Goal: Information Seeking & Learning: Learn about a topic

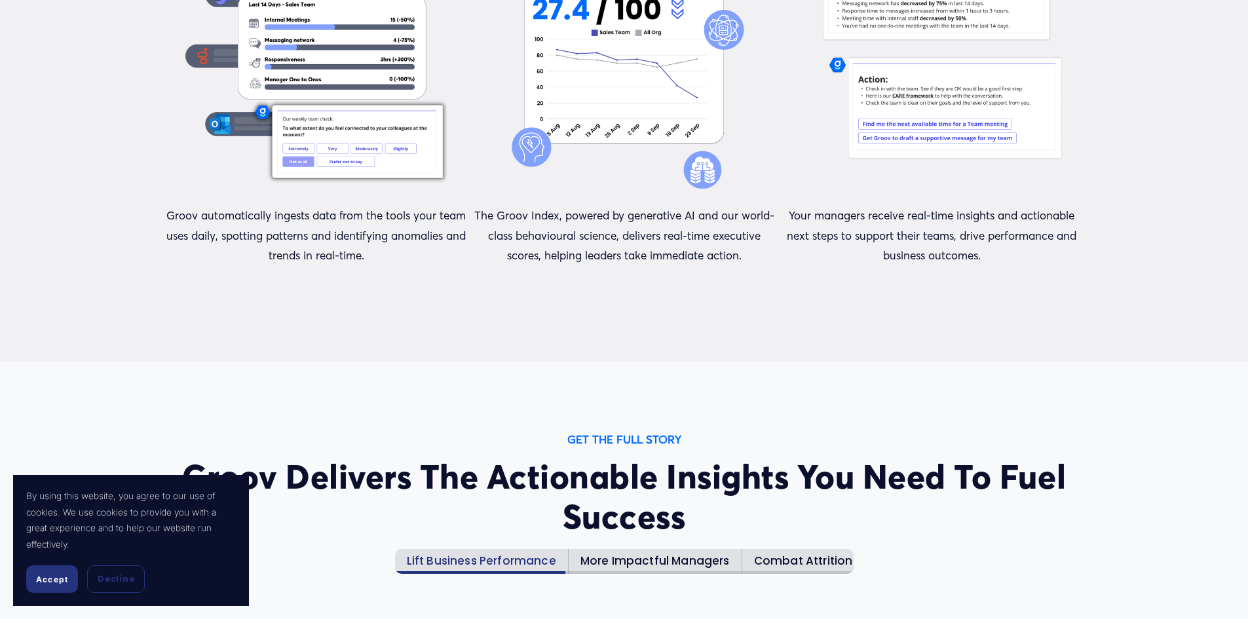
scroll to position [1442, 0]
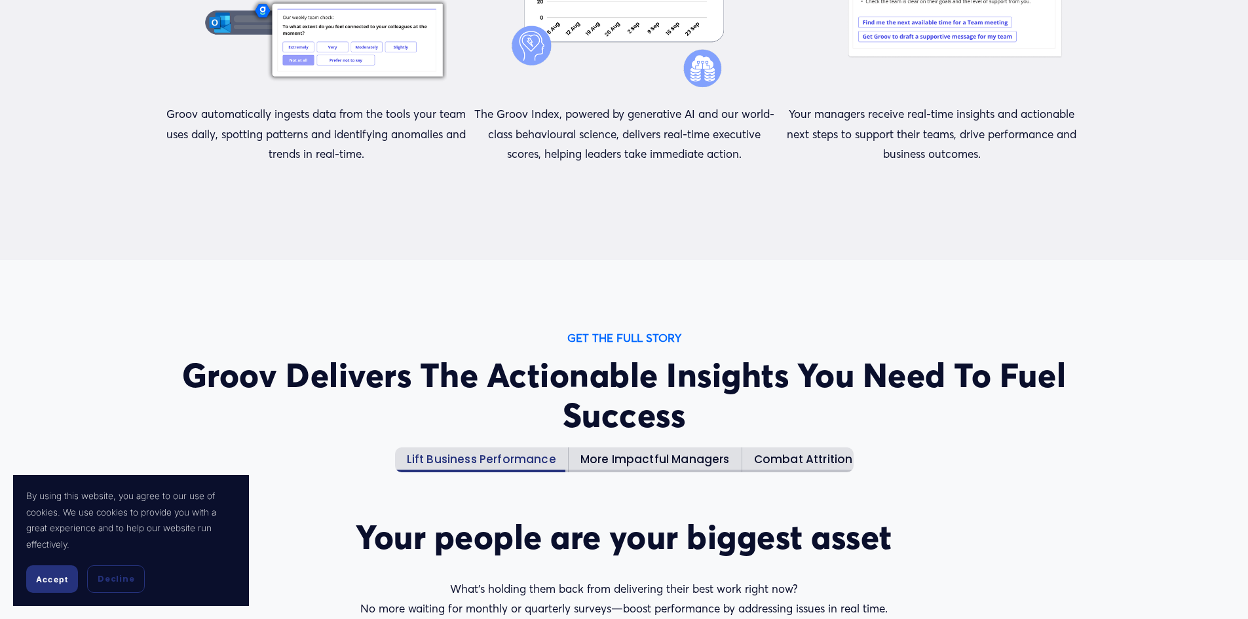
click at [38, 573] on button "Accept" at bounding box center [52, 580] width 52 height 28
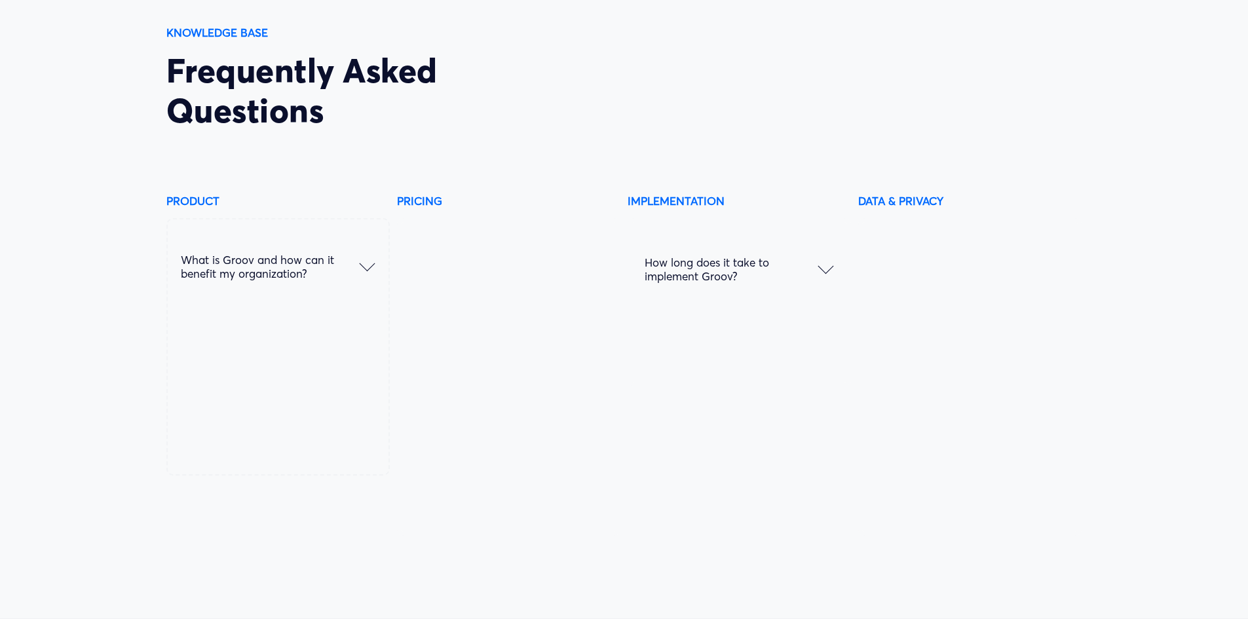
scroll to position [6750, 0]
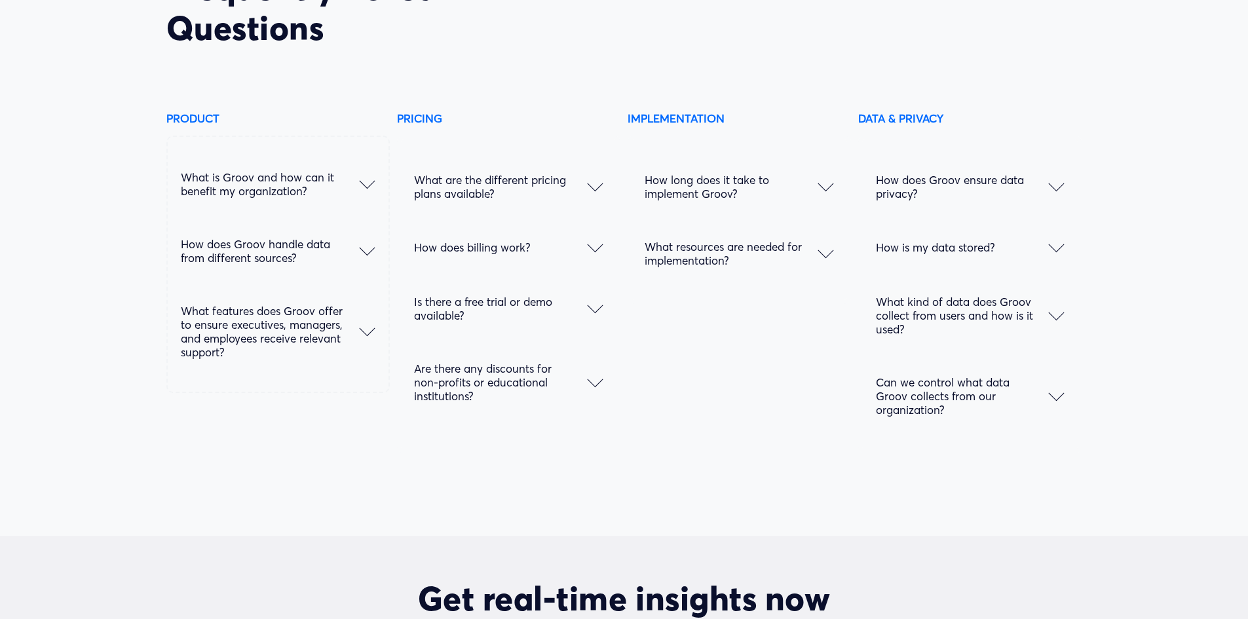
click at [406, 125] on strong "PRICING" at bounding box center [419, 118] width 45 height 14
click at [495, 195] on span "What are the different pricing plans available?" at bounding box center [500, 187] width 173 height 28
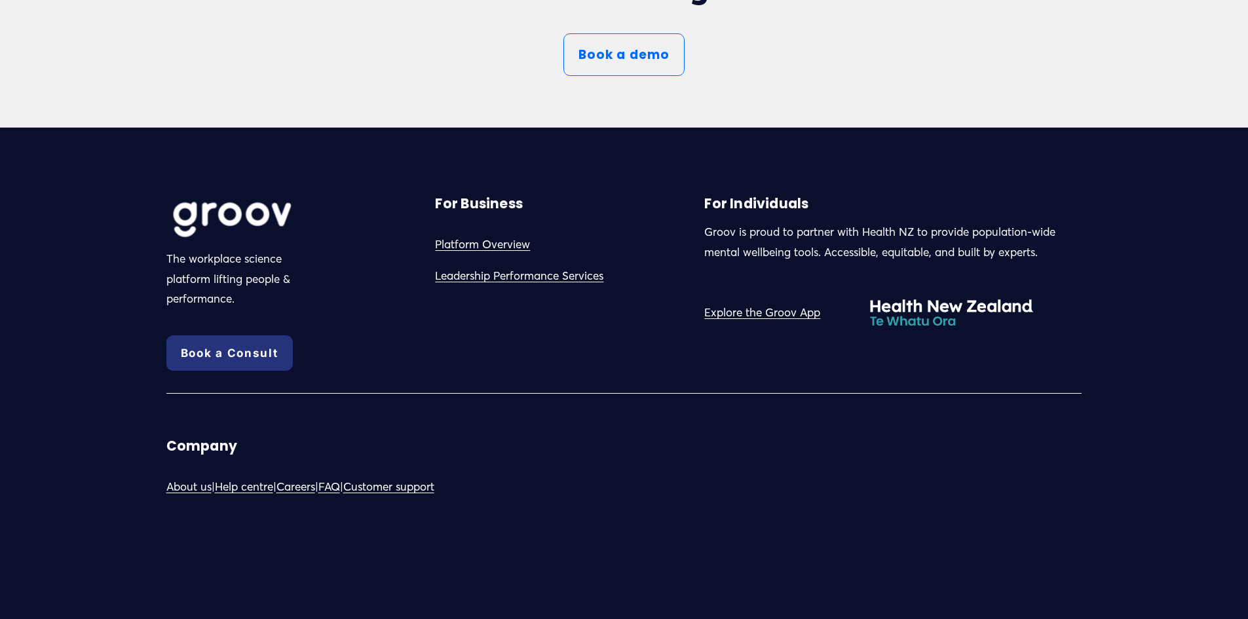
scroll to position [7560, 0]
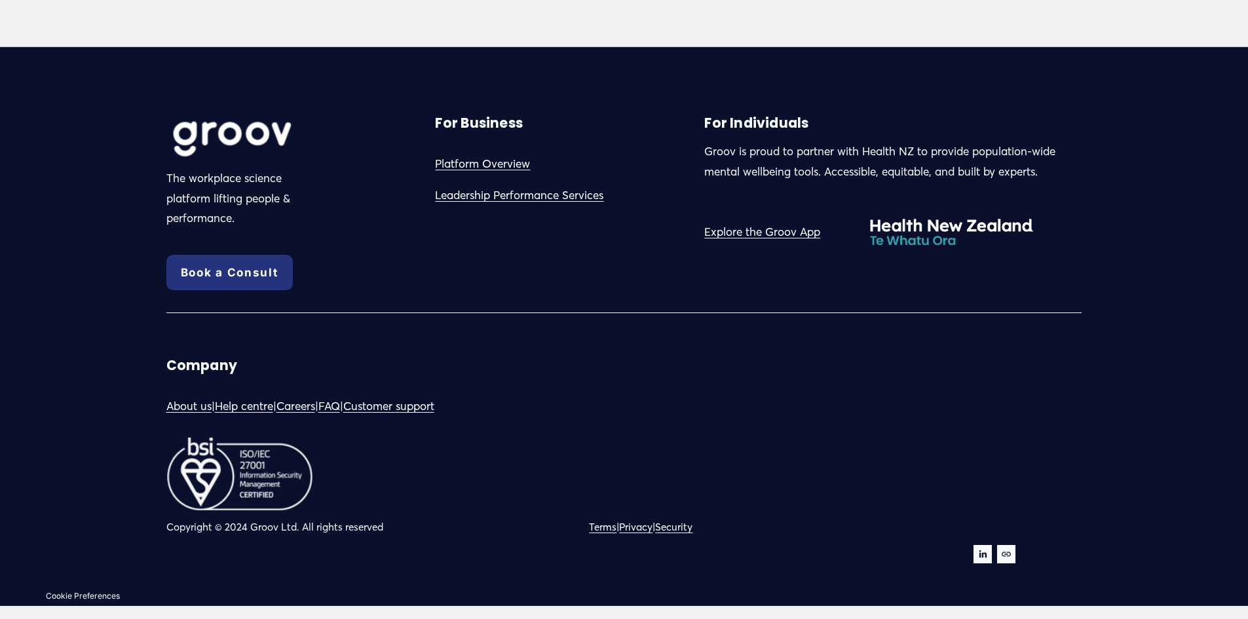
click at [313, 406] on link "Careers" at bounding box center [296, 406] width 39 height 20
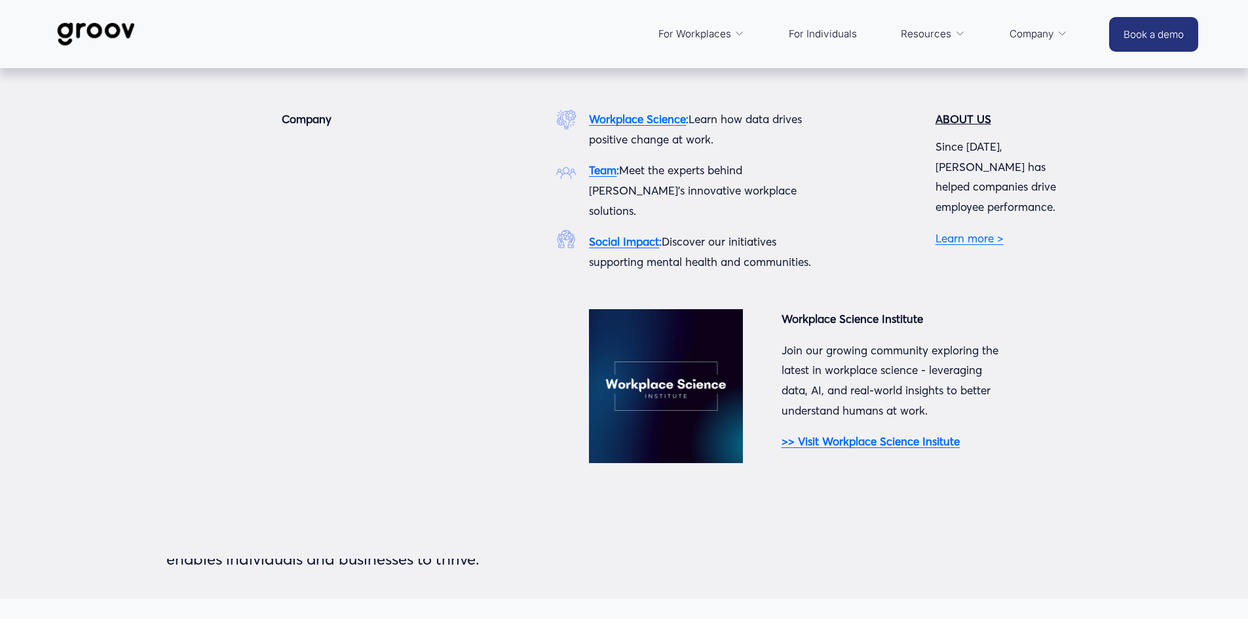
click at [610, 170] on strong "Team" at bounding box center [603, 170] width 28 height 14
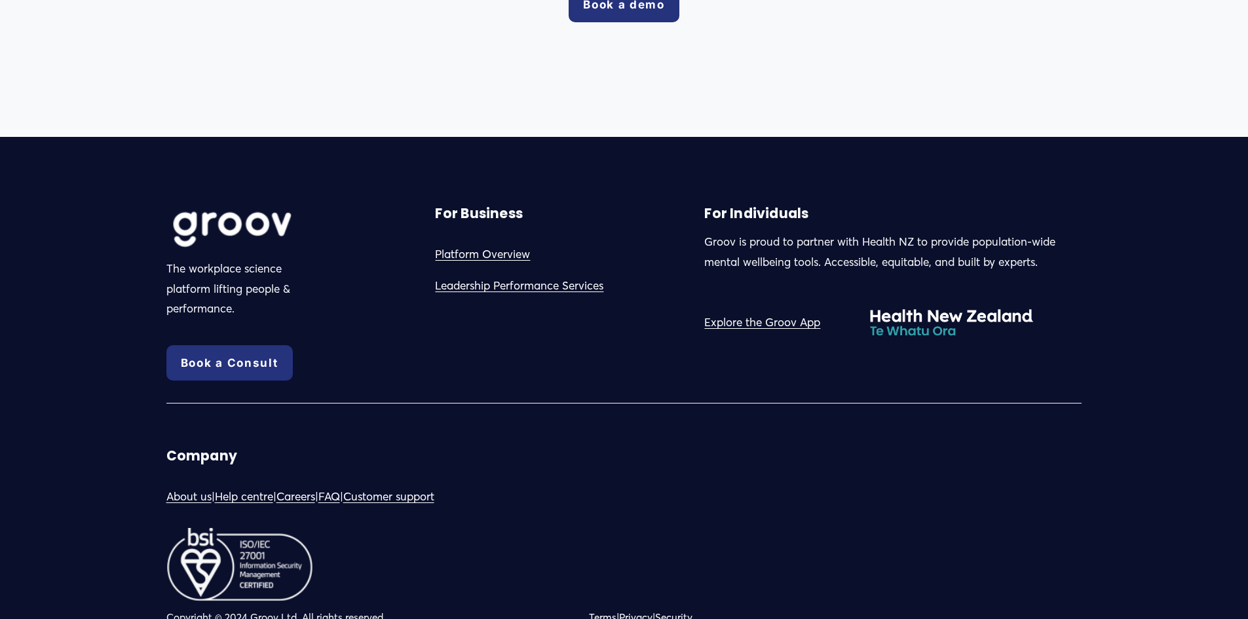
scroll to position [2489, 0]
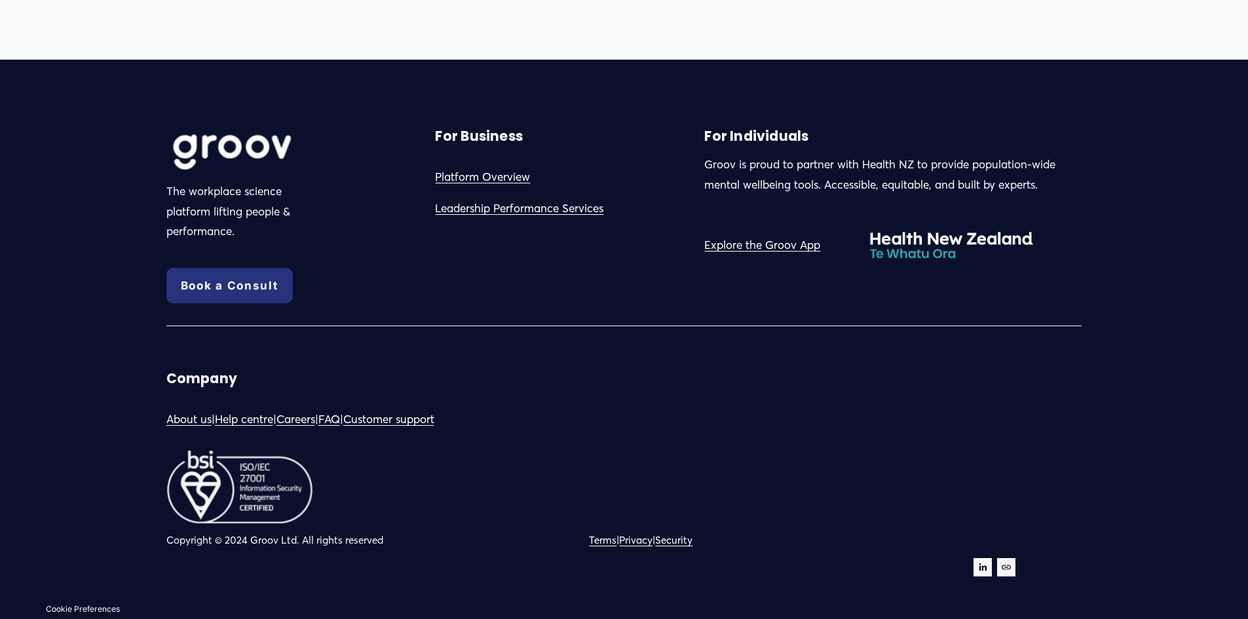
click at [503, 211] on link "Leadership Performance Services" at bounding box center [519, 209] width 168 height 20
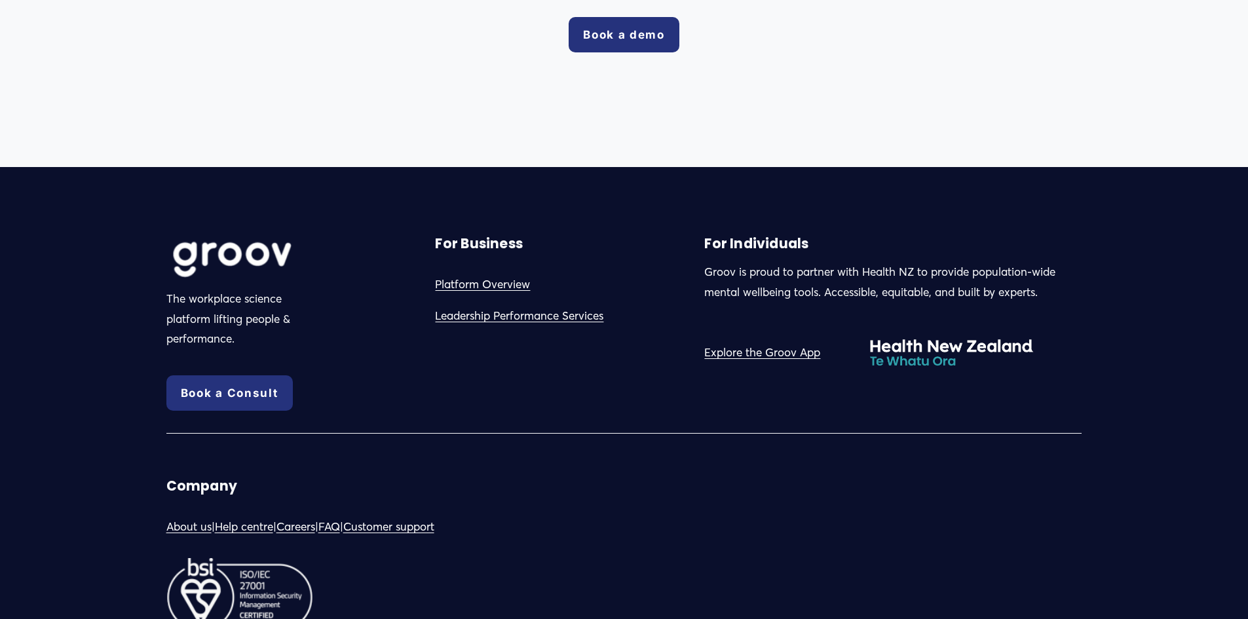
scroll to position [2227, 0]
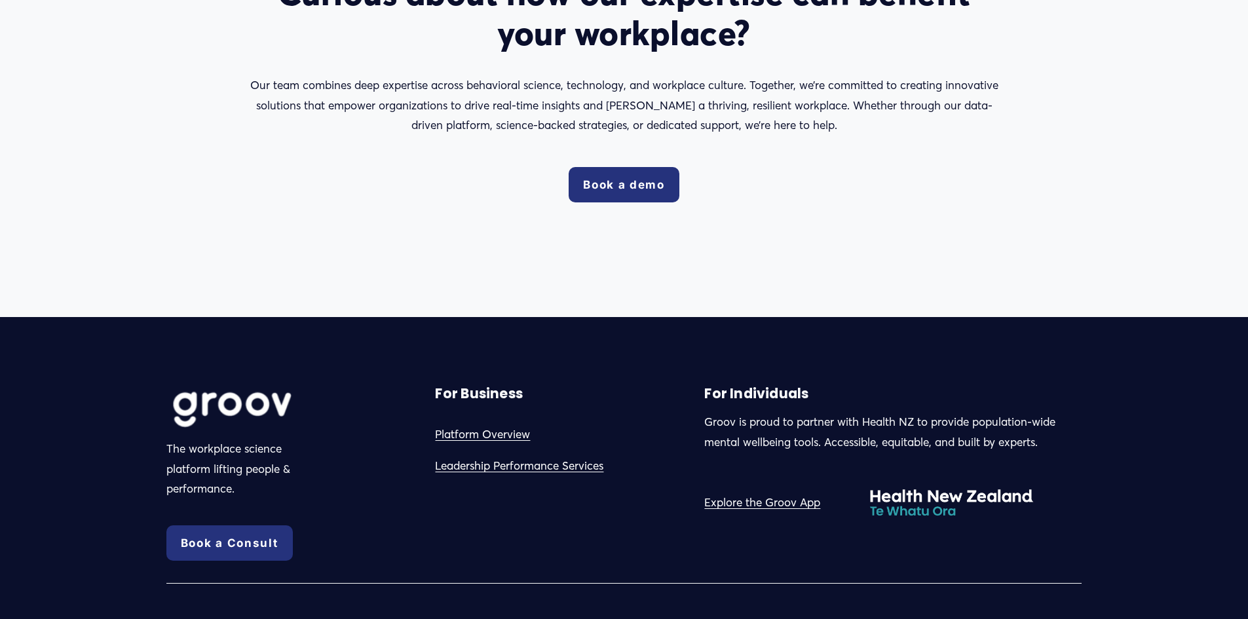
drag, startPoint x: 250, startPoint y: 275, endPoint x: 857, endPoint y: 254, distance: 606.6
click at [857, 254] on div "Curious about how our expertise can benefit your workplace? Our team combines d…" at bounding box center [624, 104] width 1248 height 427
click at [518, 442] on link "Platform Overview" at bounding box center [482, 435] width 95 height 20
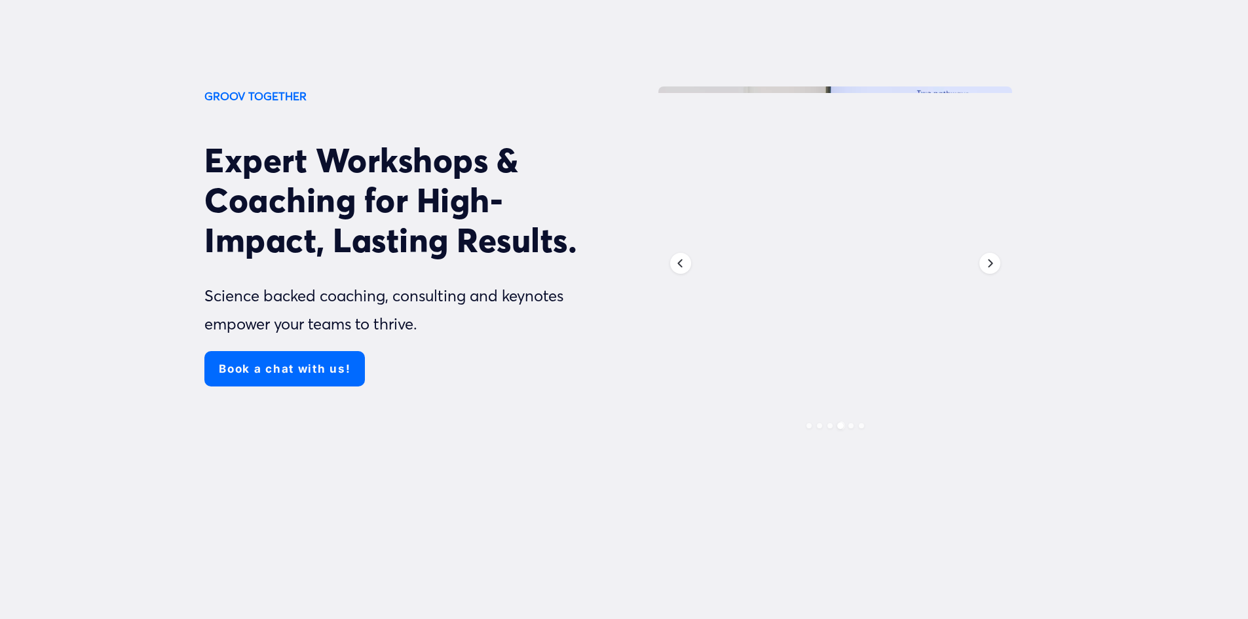
scroll to position [131, 0]
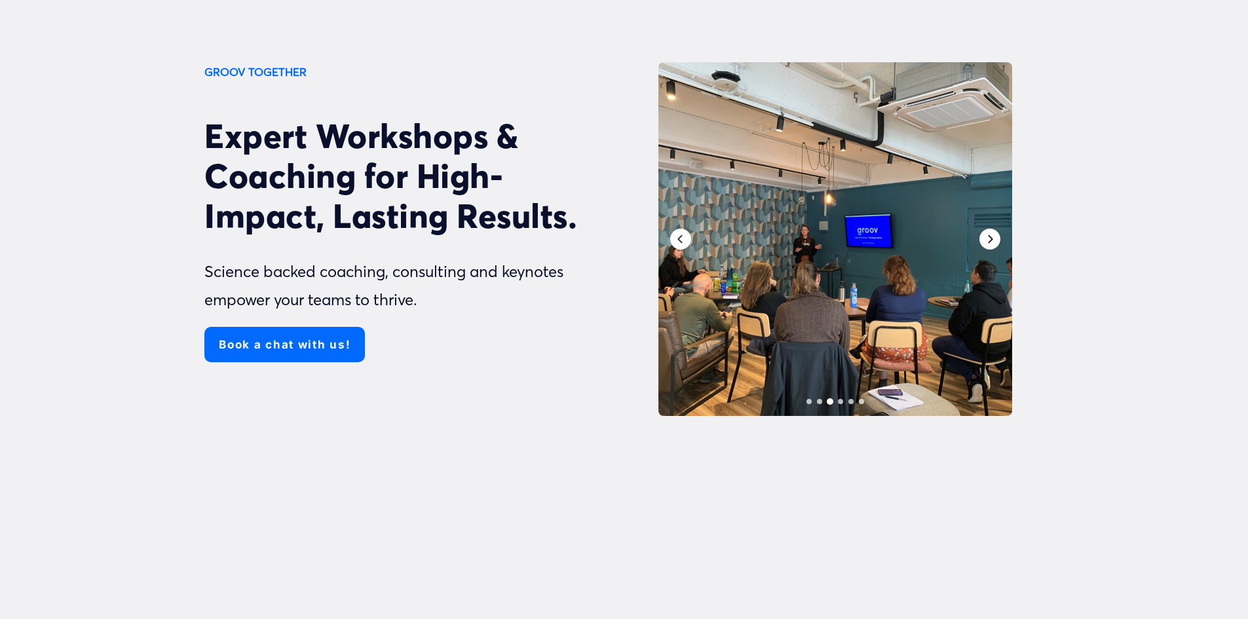
click at [999, 239] on div "Next" at bounding box center [990, 239] width 21 height 21
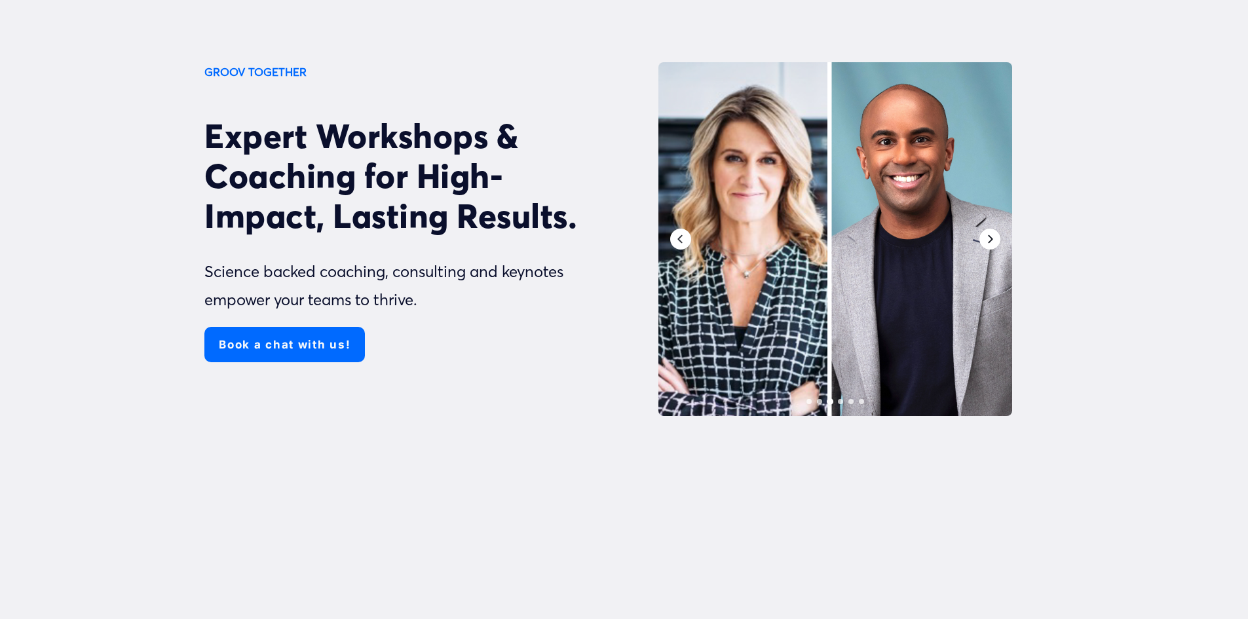
click at [988, 240] on icon "Next" at bounding box center [990, 239] width 10 height 10
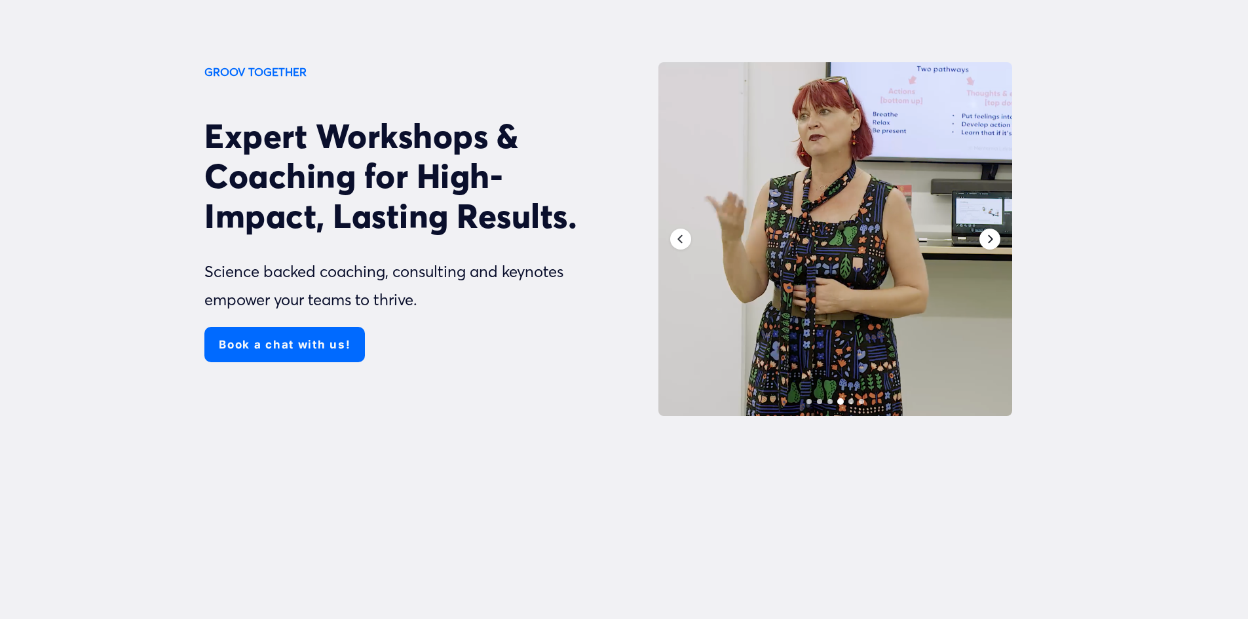
click at [988, 240] on icon "Next" at bounding box center [990, 239] width 10 height 10
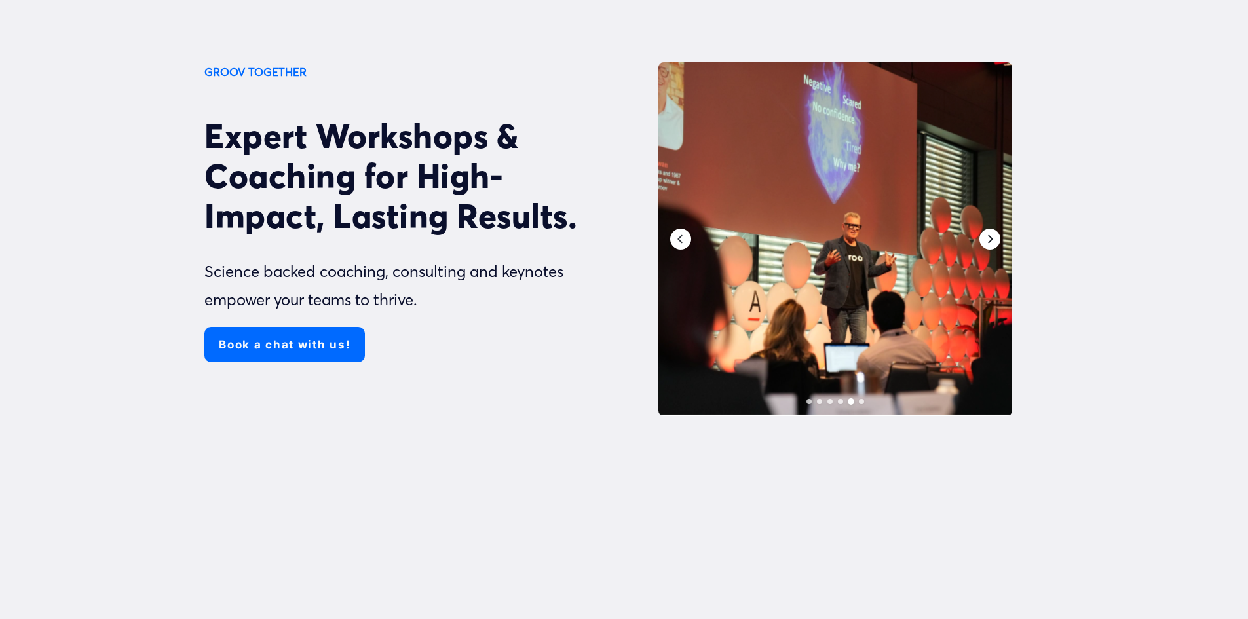
click at [988, 240] on icon "Next" at bounding box center [990, 239] width 10 height 10
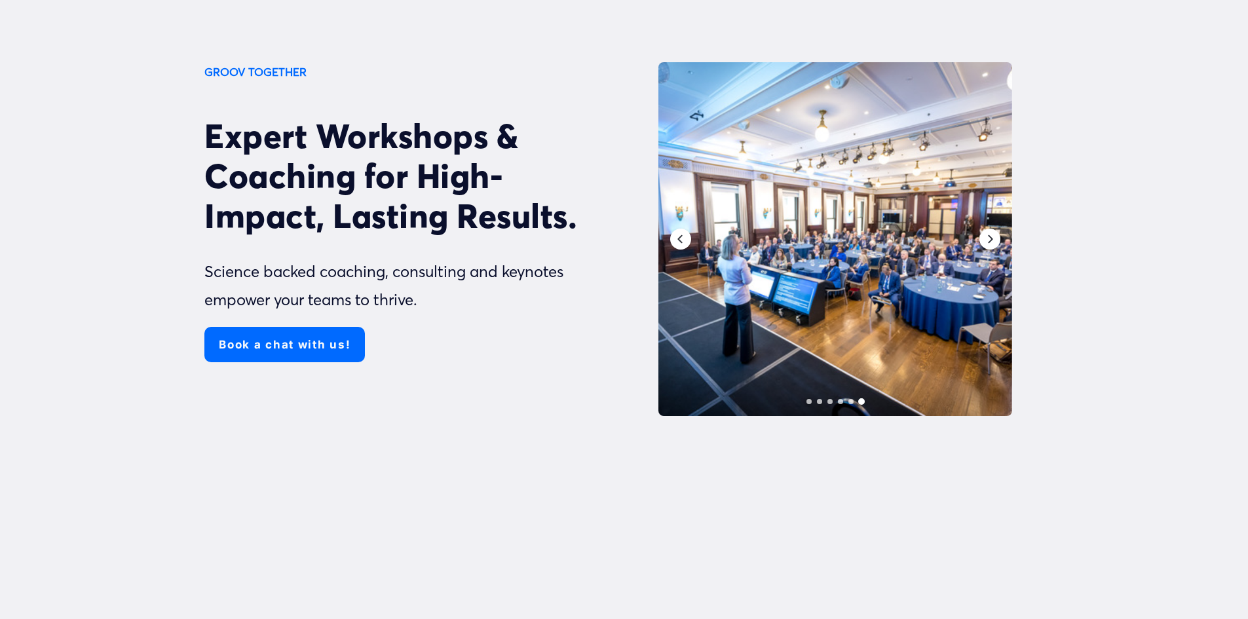
click at [832, 351] on div at bounding box center [835, 238] width 301 height 301
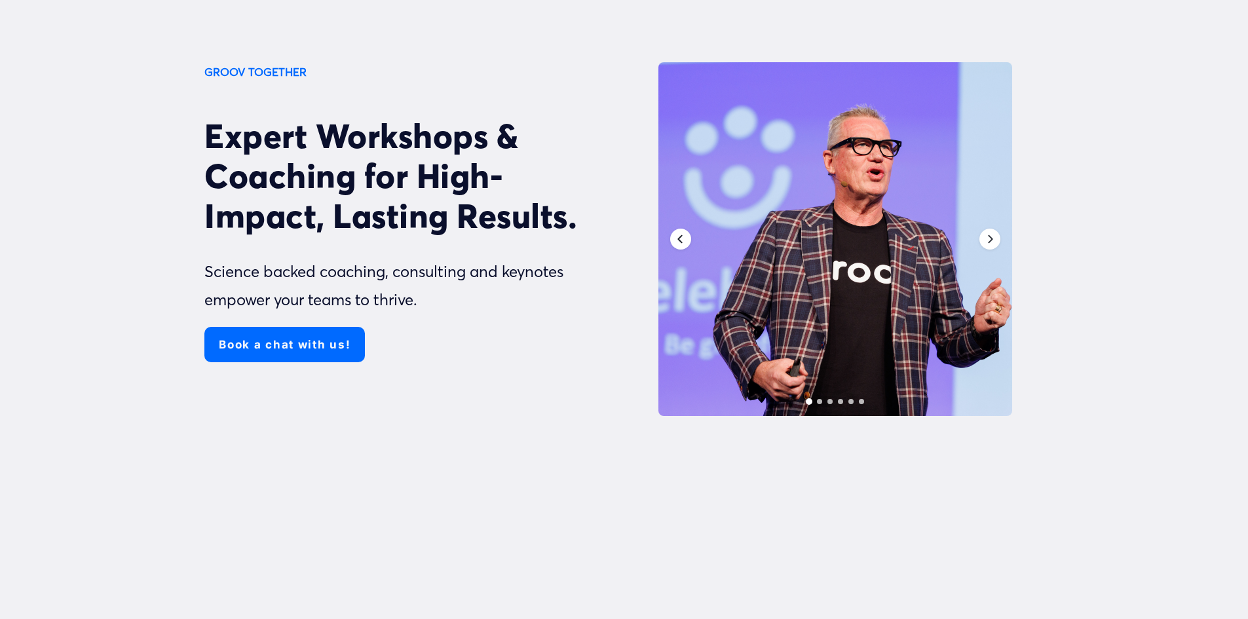
click at [687, 241] on div "Previous" at bounding box center [680, 239] width 21 height 21
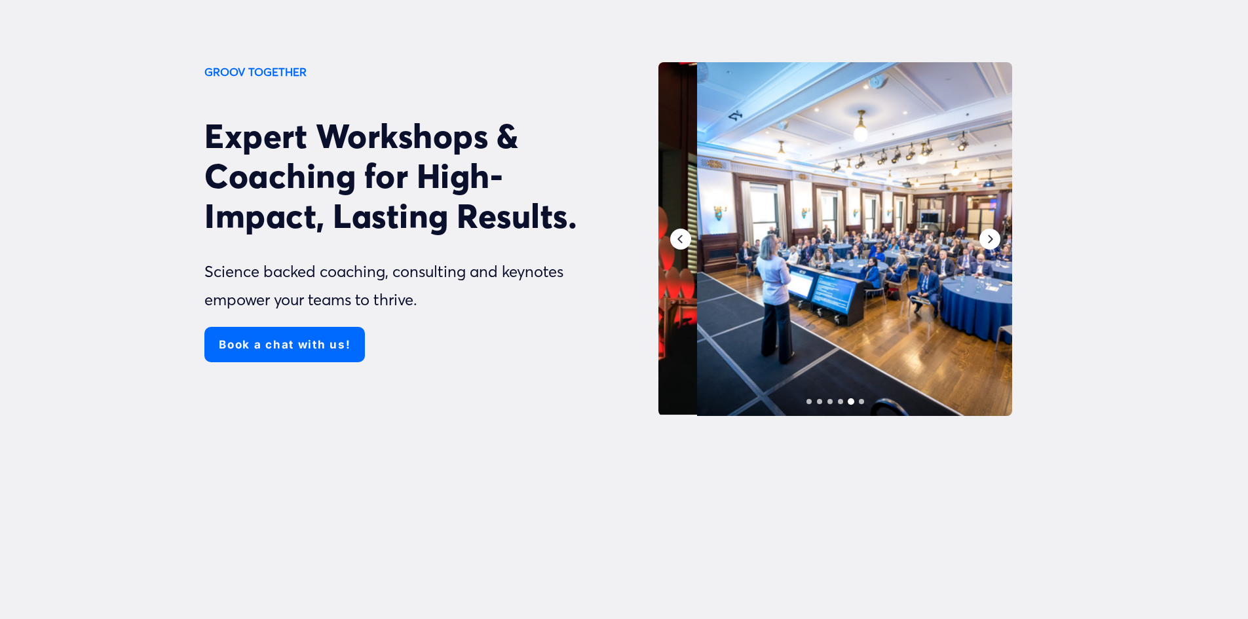
drag, startPoint x: 793, startPoint y: 345, endPoint x: 826, endPoint y: 331, distance: 36.1
click at [828, 332] on div at bounding box center [874, 238] width 301 height 301
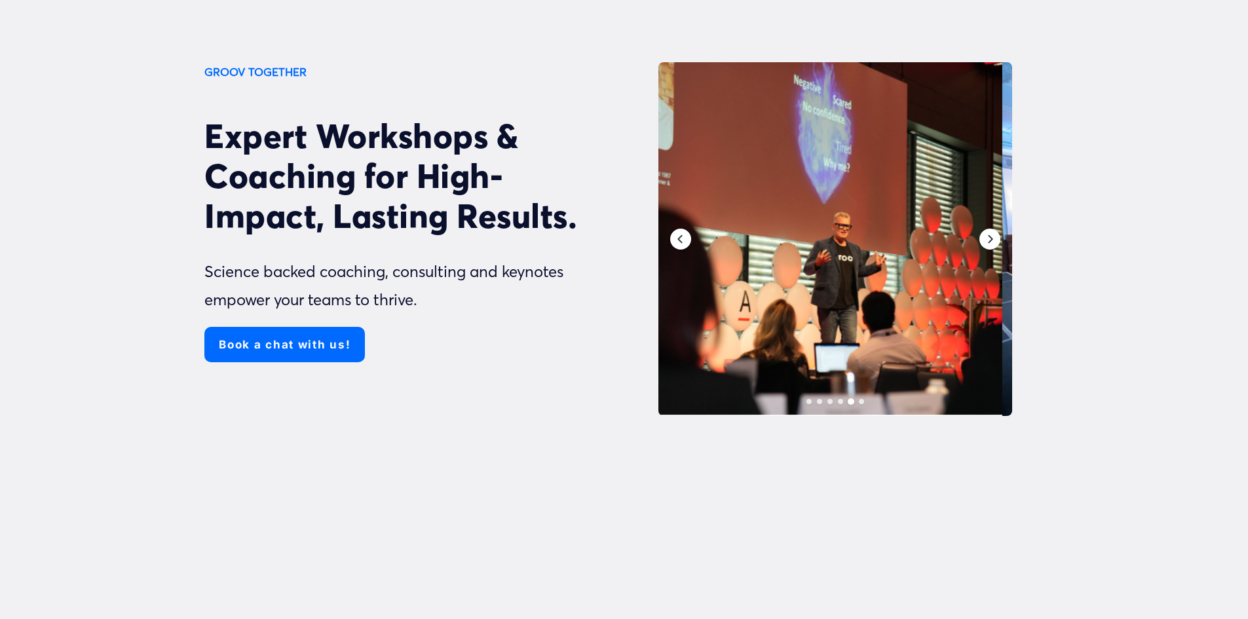
drag, startPoint x: 826, startPoint y: 158, endPoint x: 603, endPoint y: 205, distance: 228.4
click at [678, 189] on div at bounding box center [825, 238] width 301 height 301
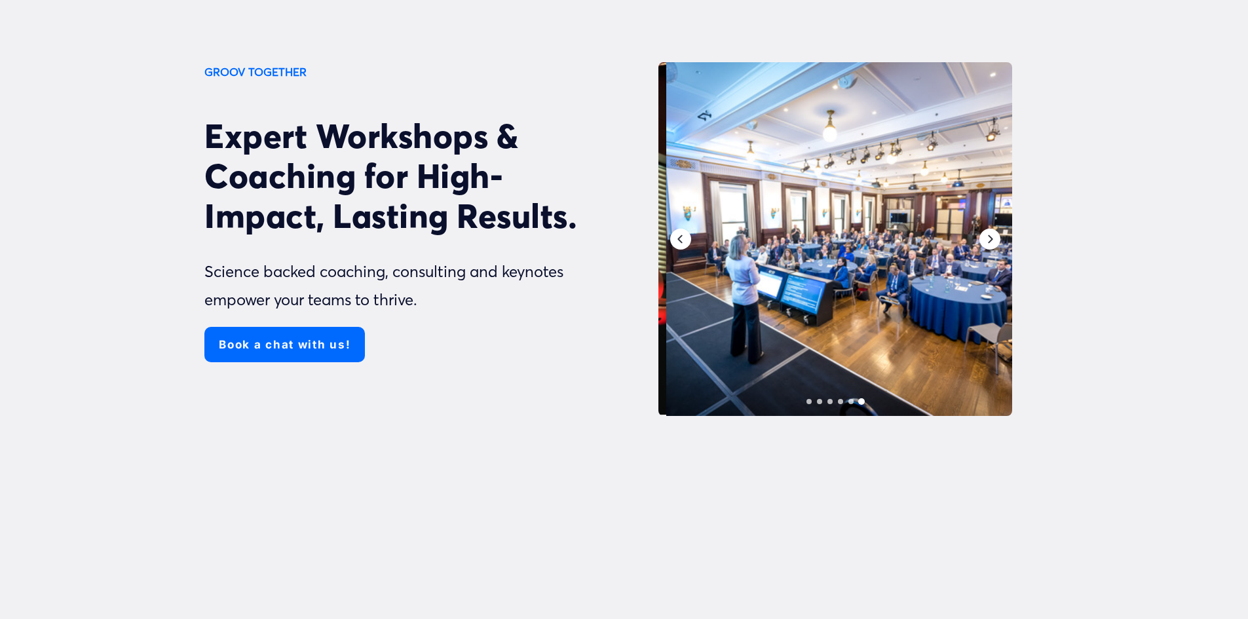
drag, startPoint x: 952, startPoint y: 129, endPoint x: 826, endPoint y: 475, distance: 368.4
click at [953, 358] on div at bounding box center [843, 238] width 301 height 301
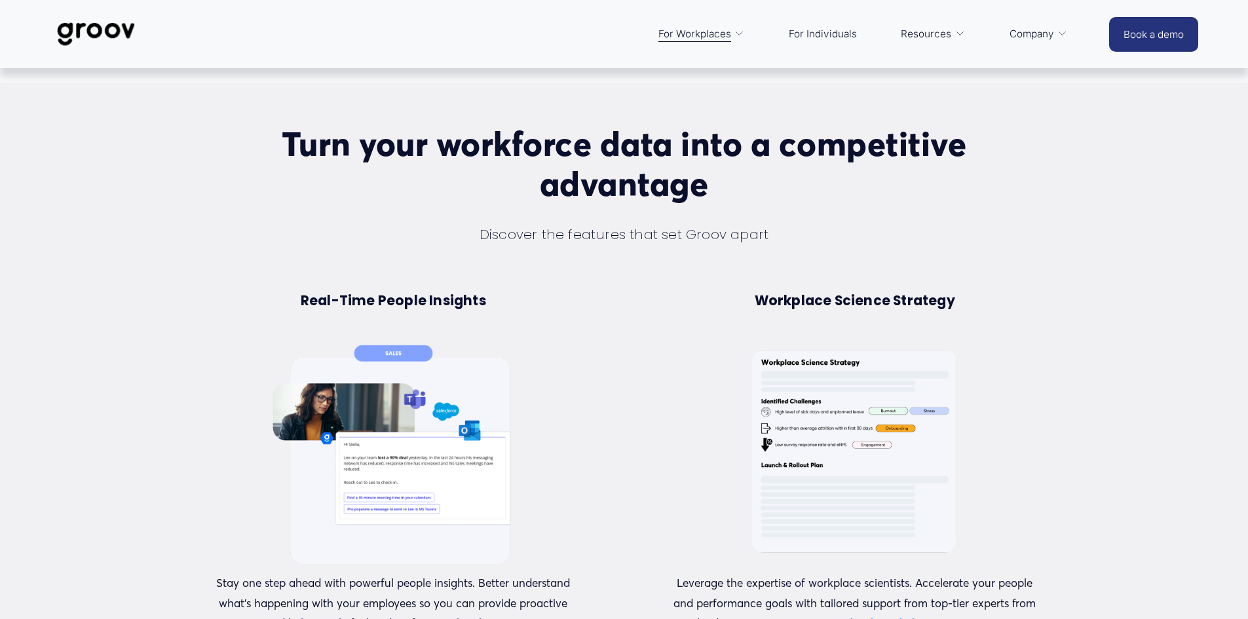
scroll to position [490, 0]
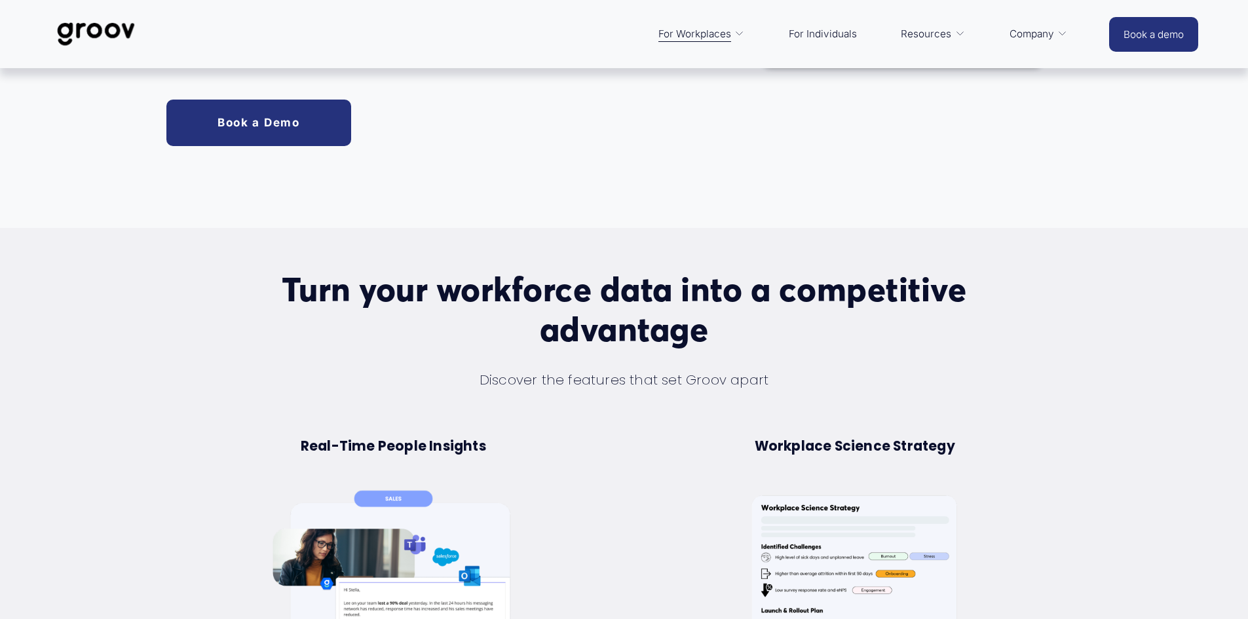
click at [822, 31] on link "For Individuals" at bounding box center [823, 33] width 81 height 31
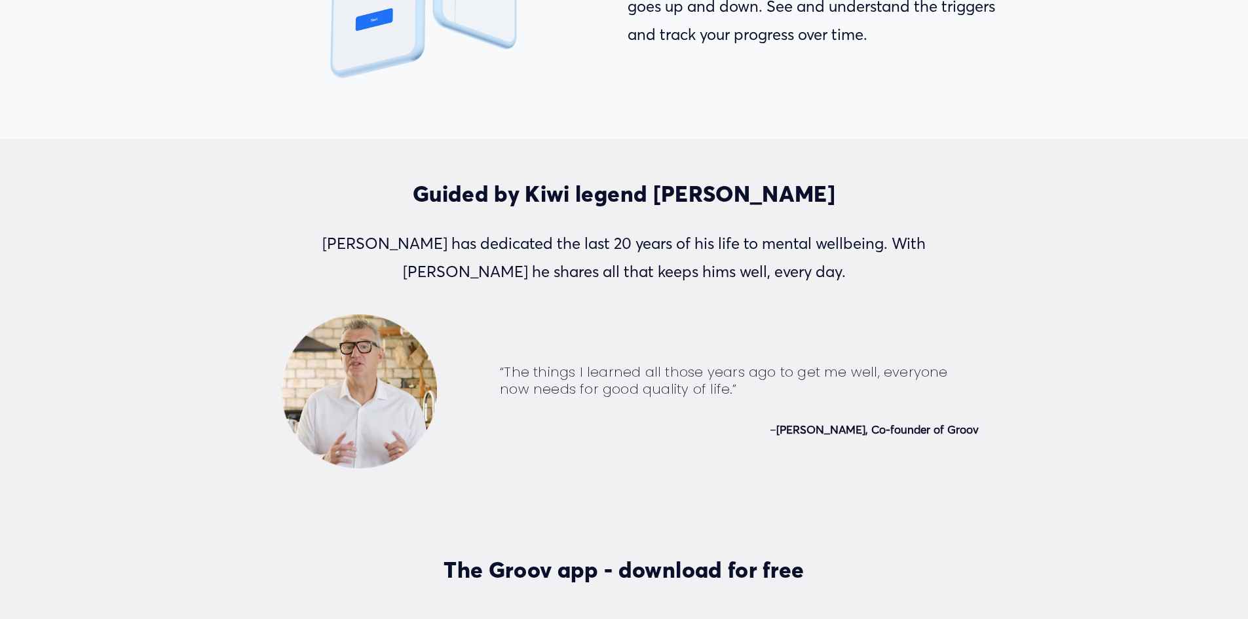
scroll to position [2753, 0]
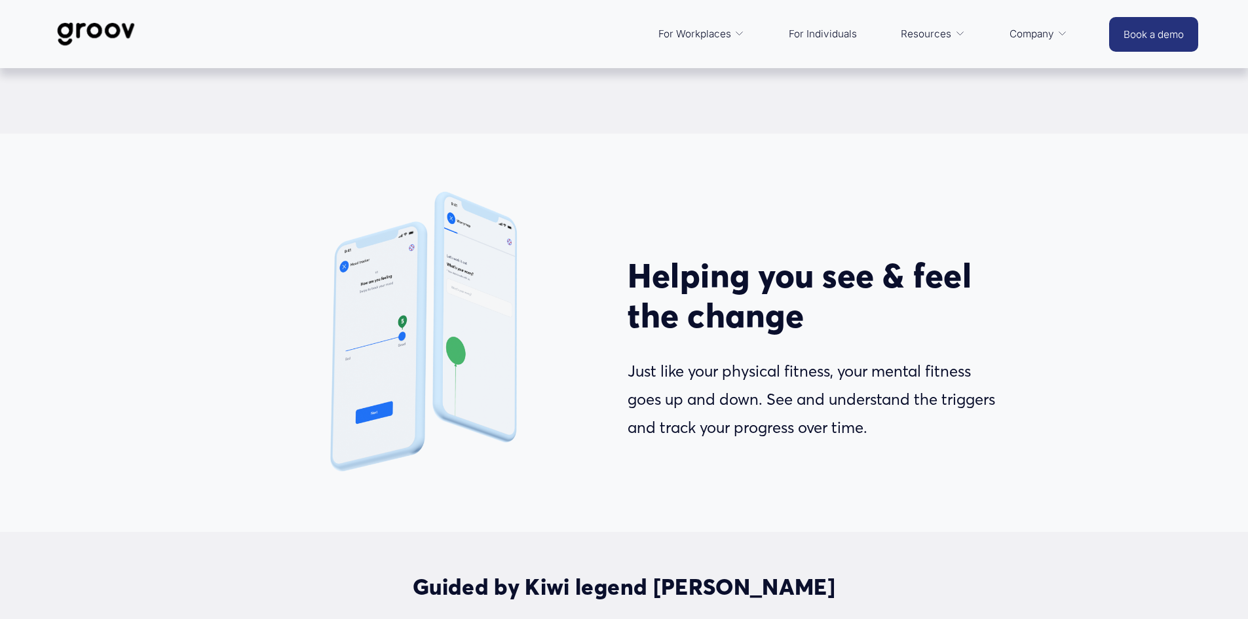
click at [811, 29] on link "For Individuals" at bounding box center [823, 33] width 81 height 31
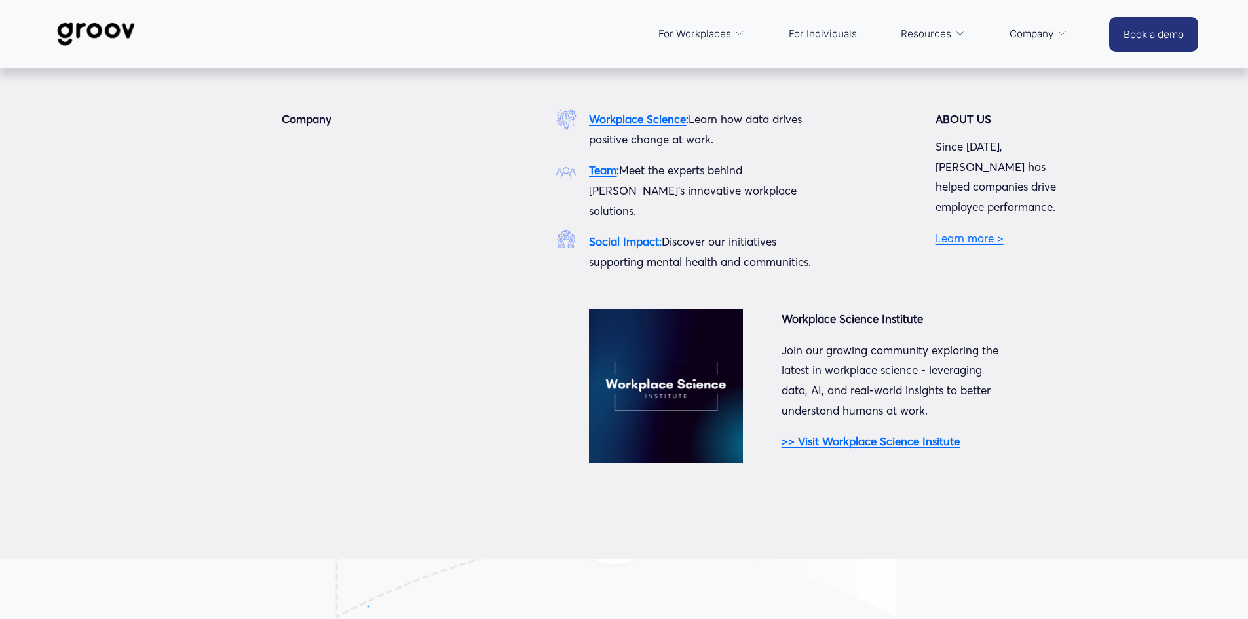
click at [598, 174] on strong "Team" at bounding box center [603, 170] width 28 height 14
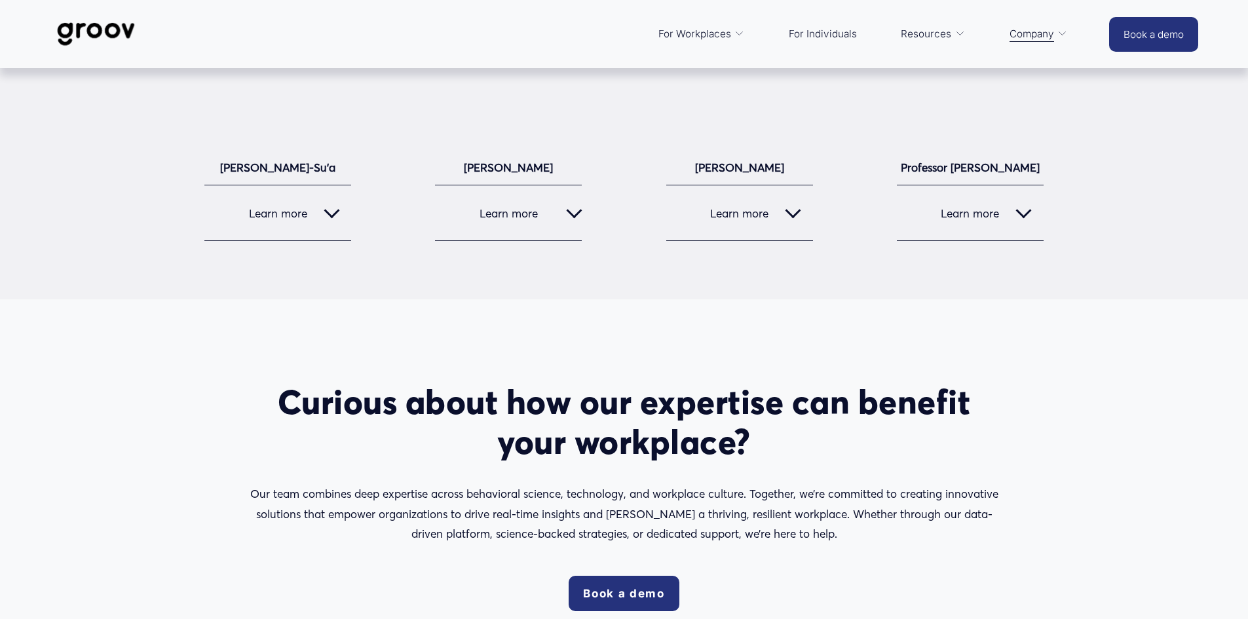
scroll to position [1704, 0]
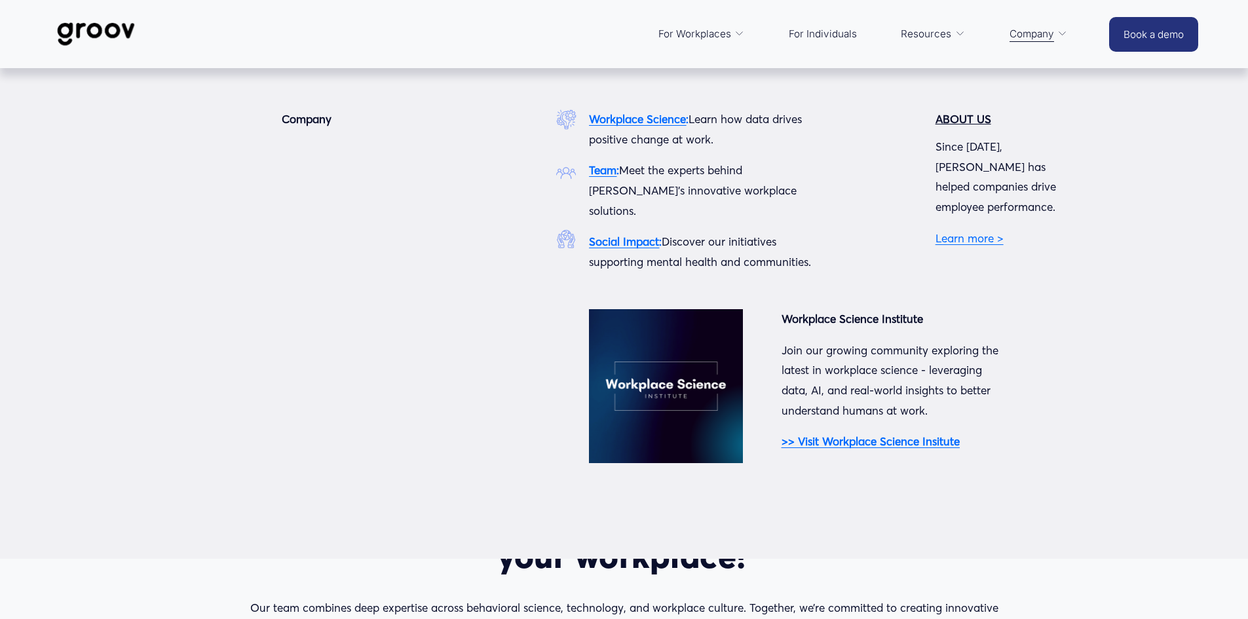
click at [967, 231] on link "Learn more >" at bounding box center [970, 238] width 68 height 14
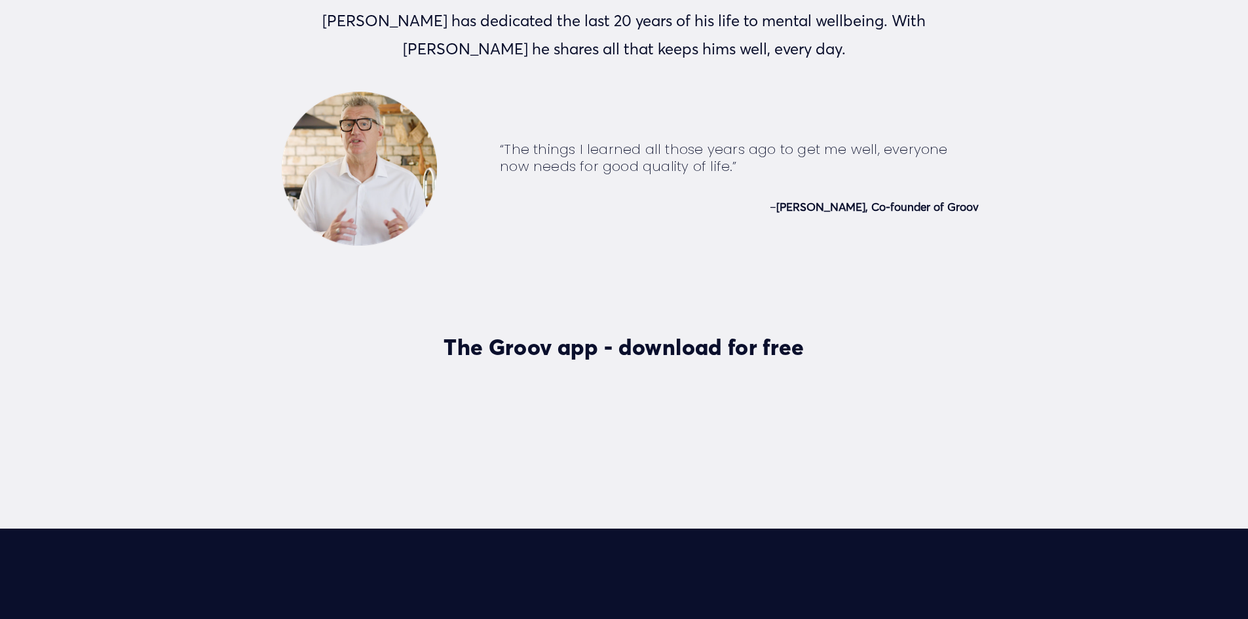
scroll to position [3801, 0]
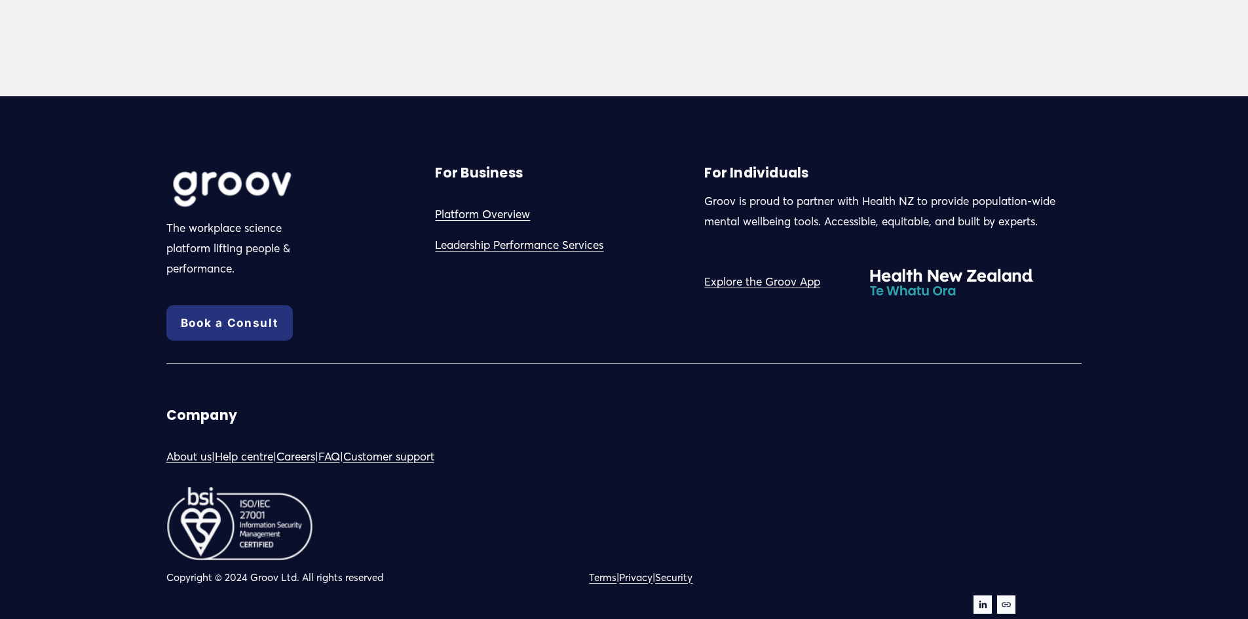
click at [520, 252] on link "Leadership Performance Services" at bounding box center [519, 245] width 168 height 20
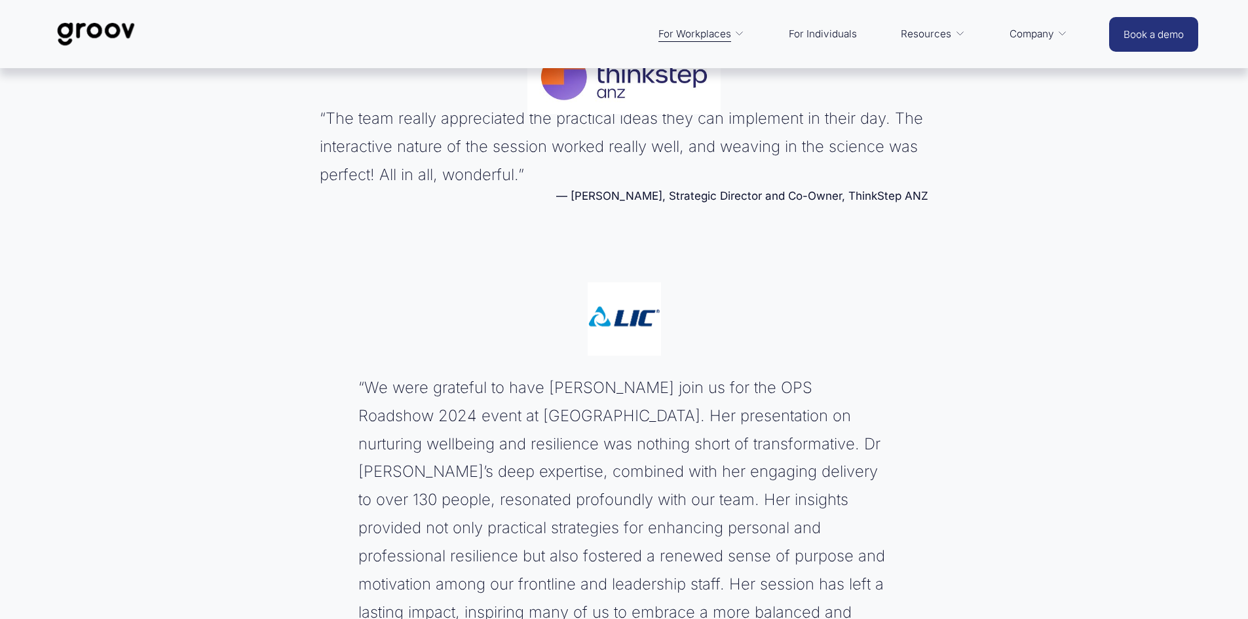
scroll to position [5439, 0]
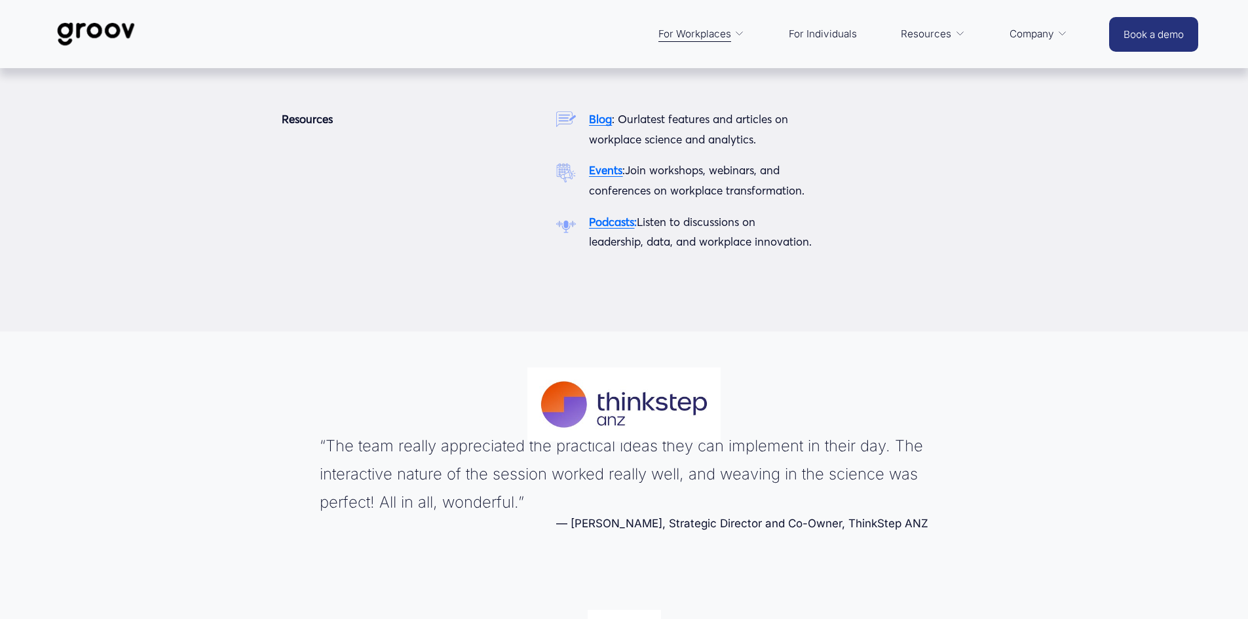
click at [602, 167] on strong "Events" at bounding box center [605, 170] width 33 height 14
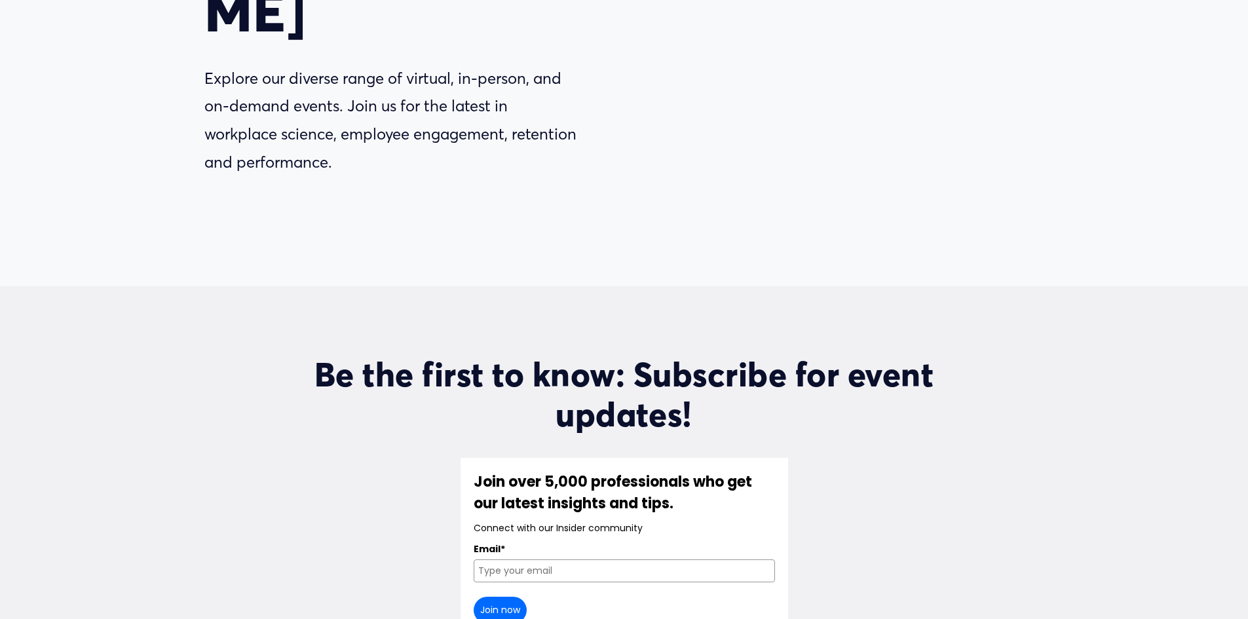
scroll to position [459, 0]
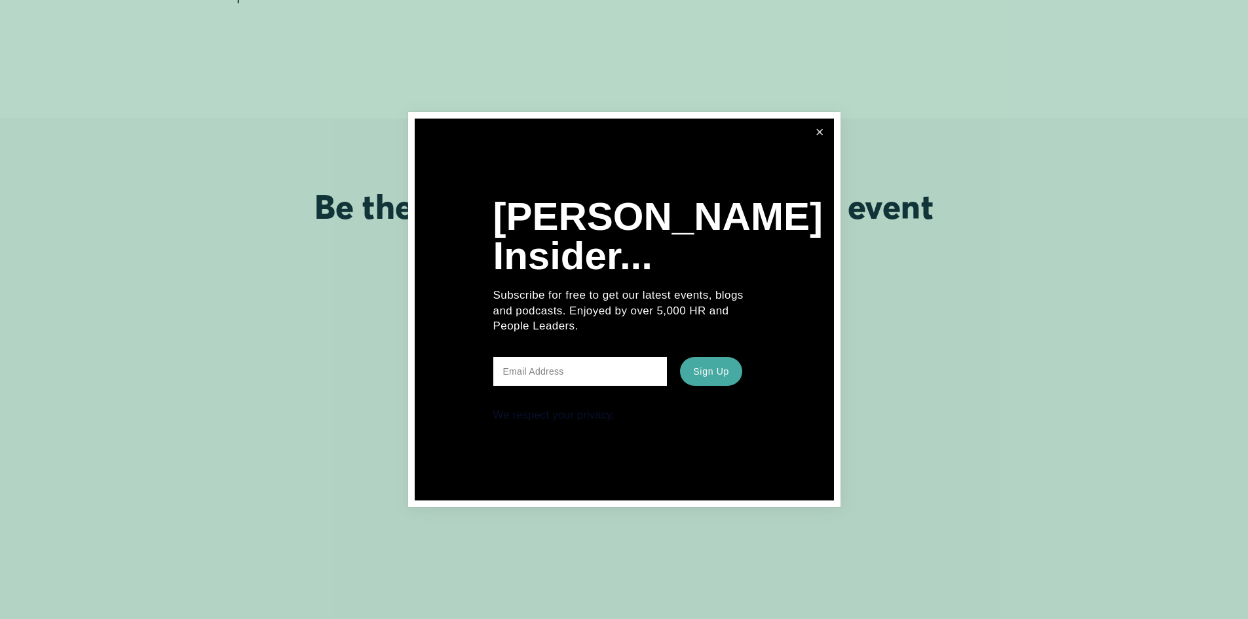
click at [825, 132] on link "Close" at bounding box center [820, 133] width 24 height 24
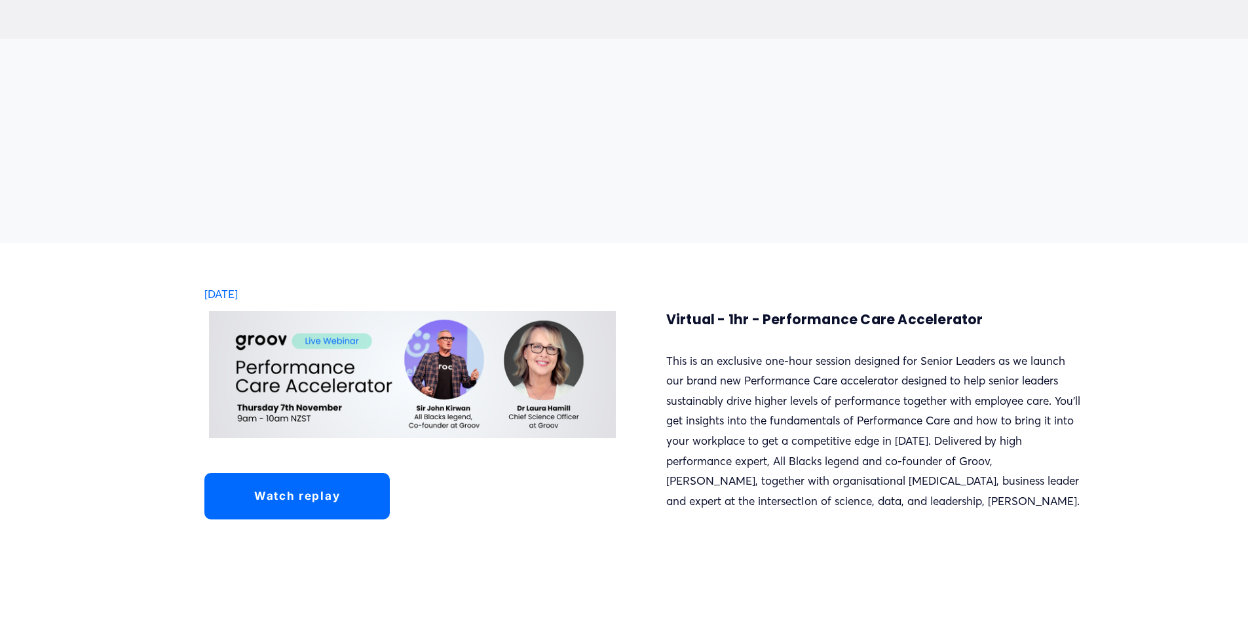
scroll to position [1114, 0]
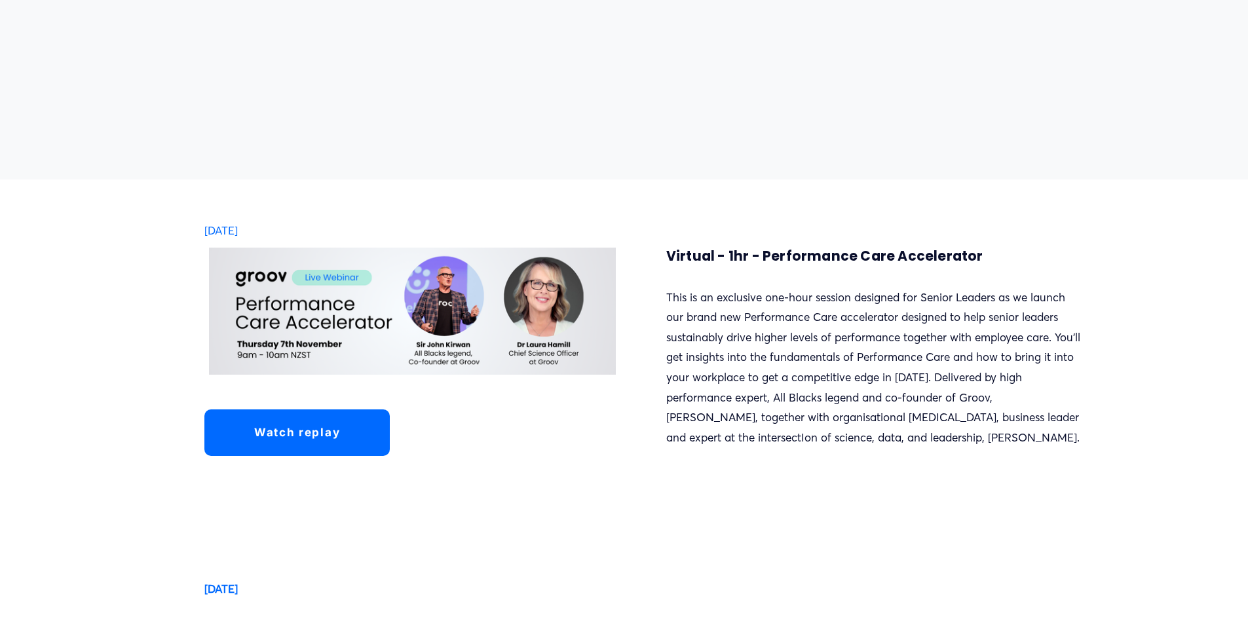
drag, startPoint x: 992, startPoint y: 271, endPoint x: 656, endPoint y: 495, distance: 403.9
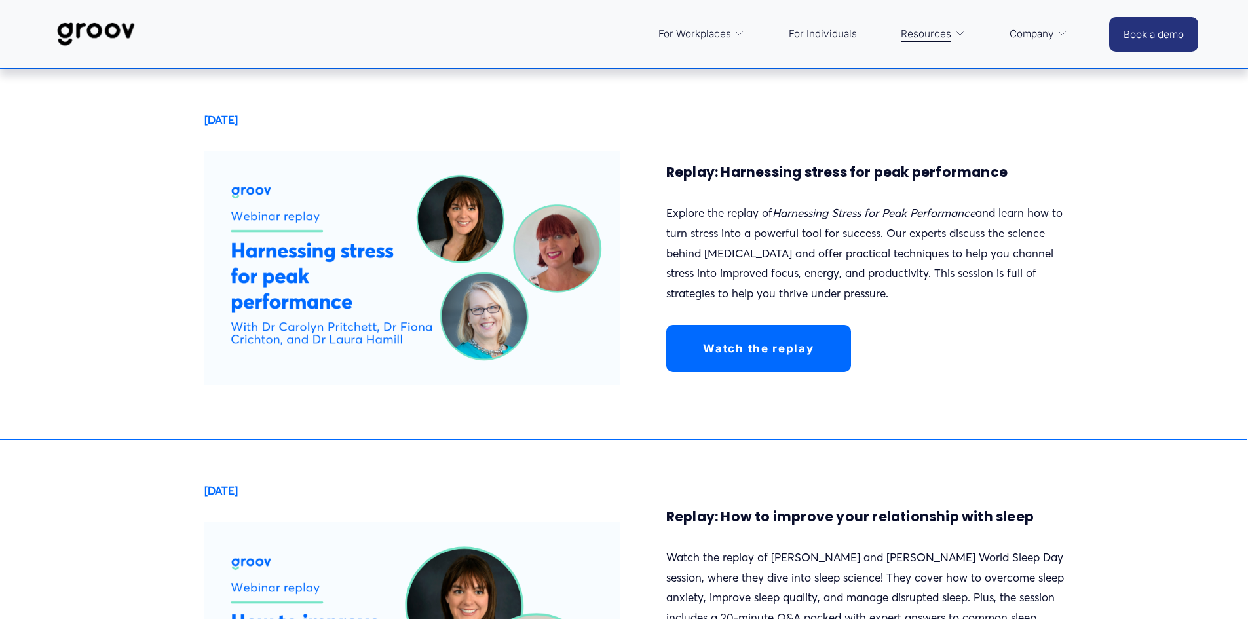
scroll to position [4260, 0]
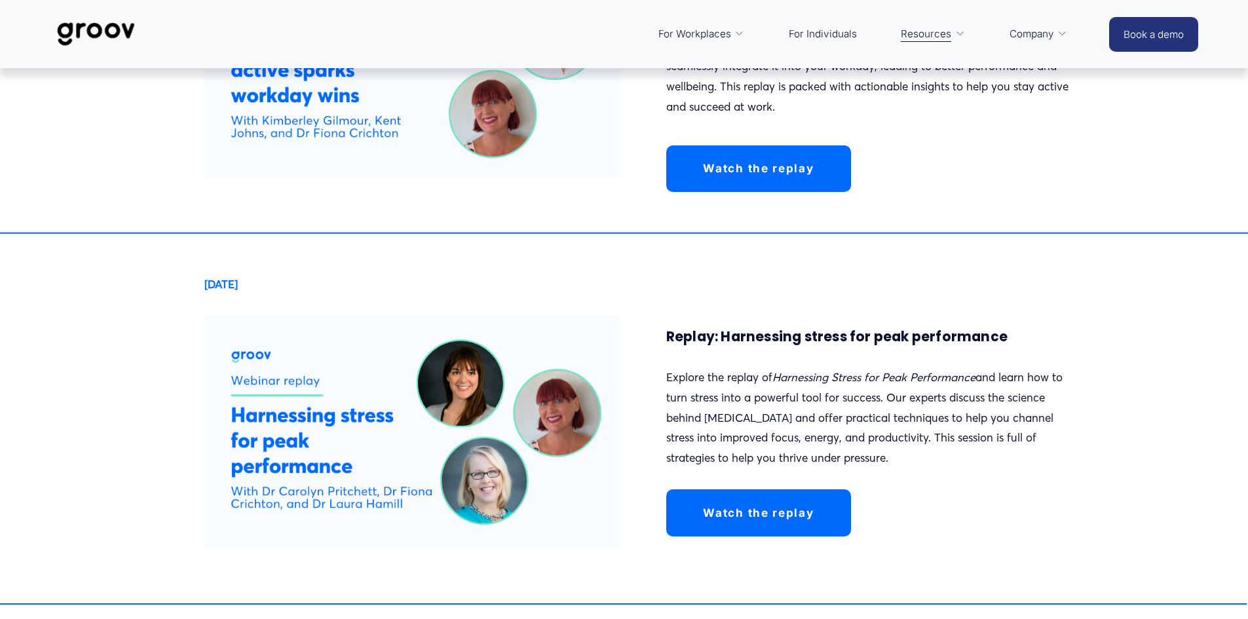
click at [823, 490] on link "Watch the replay" at bounding box center [759, 513] width 185 height 47
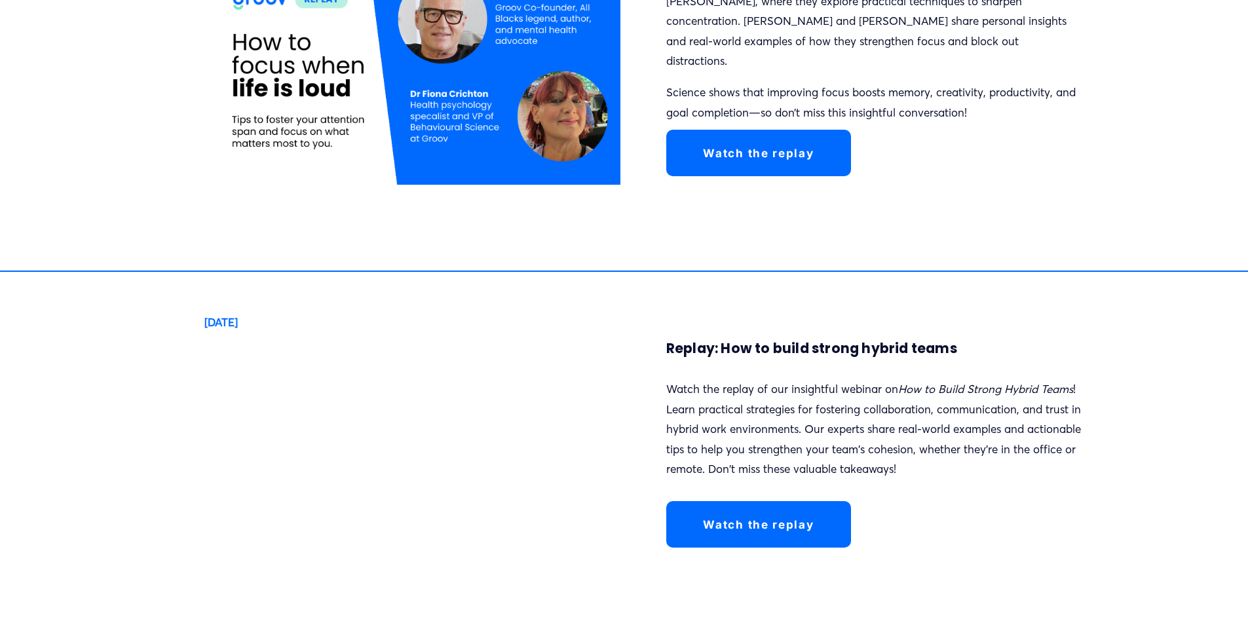
scroll to position [2818, 0]
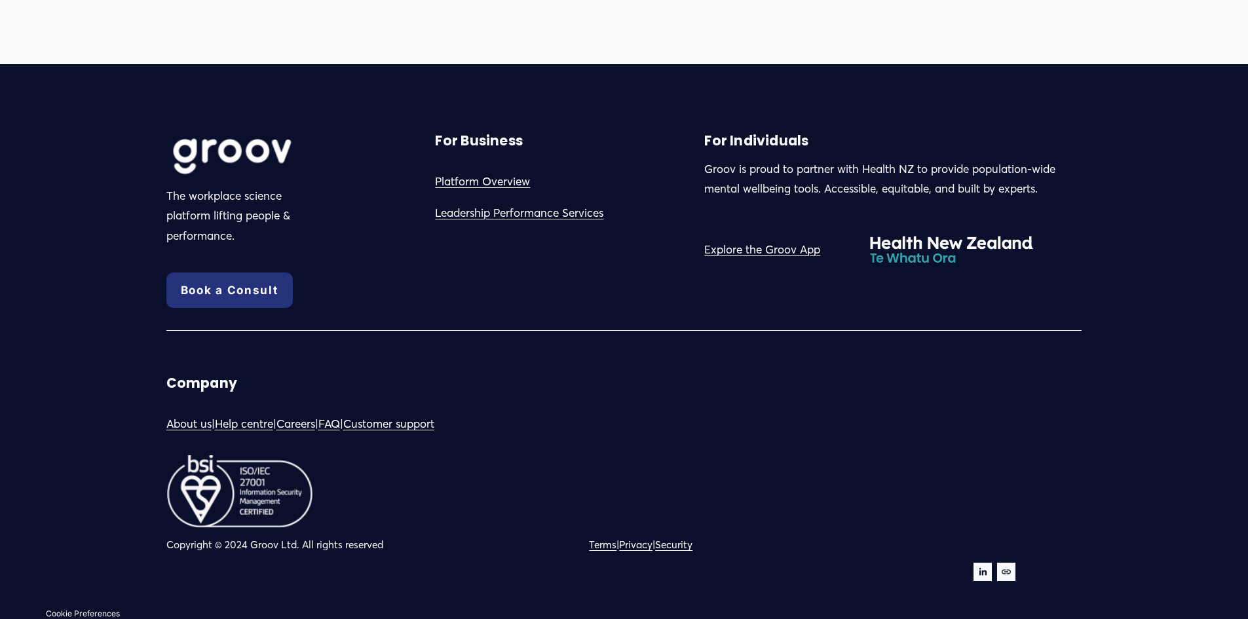
scroll to position [1421, 0]
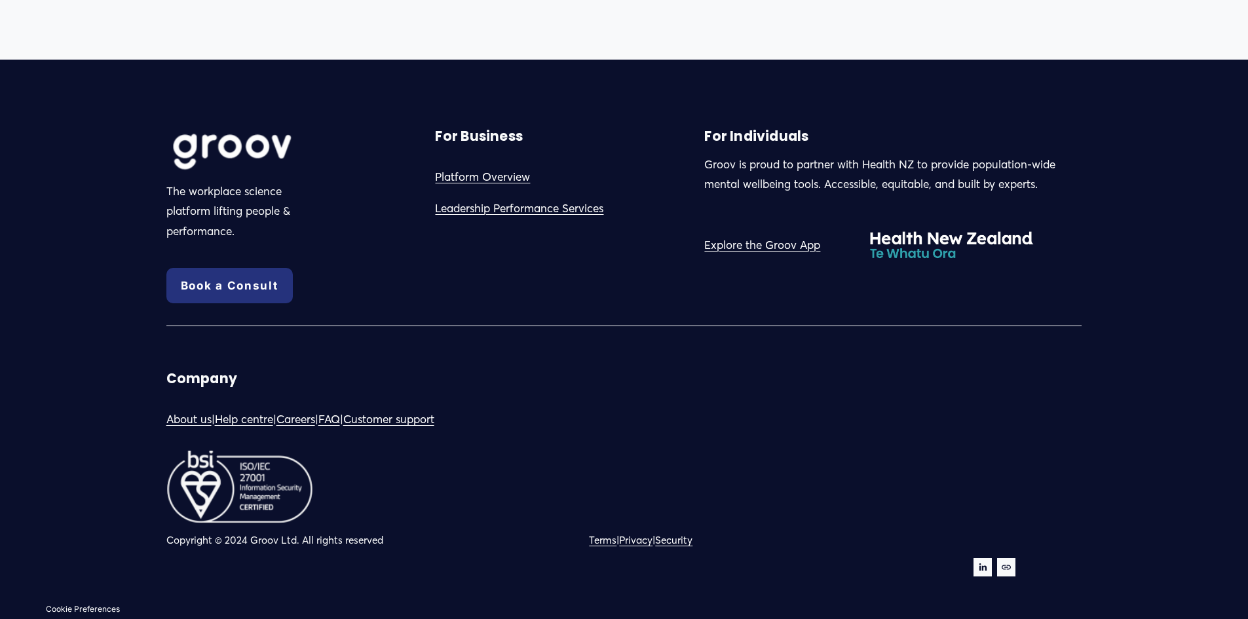
click at [313, 414] on link "Careers" at bounding box center [296, 420] width 39 height 20
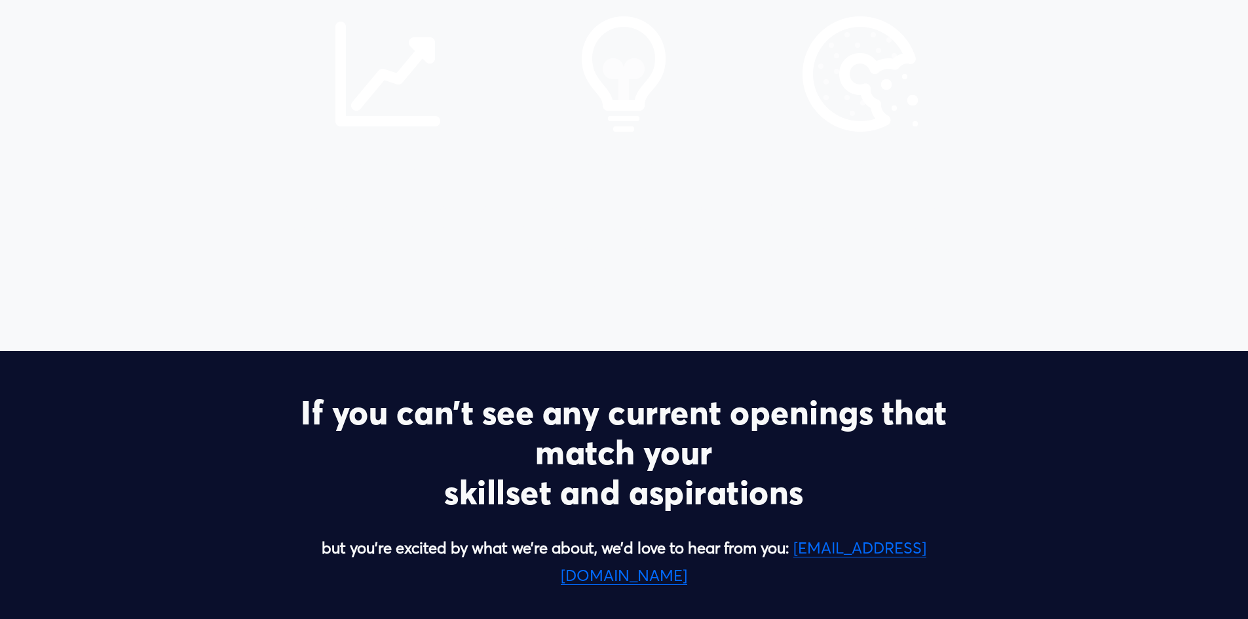
scroll to position [3015, 0]
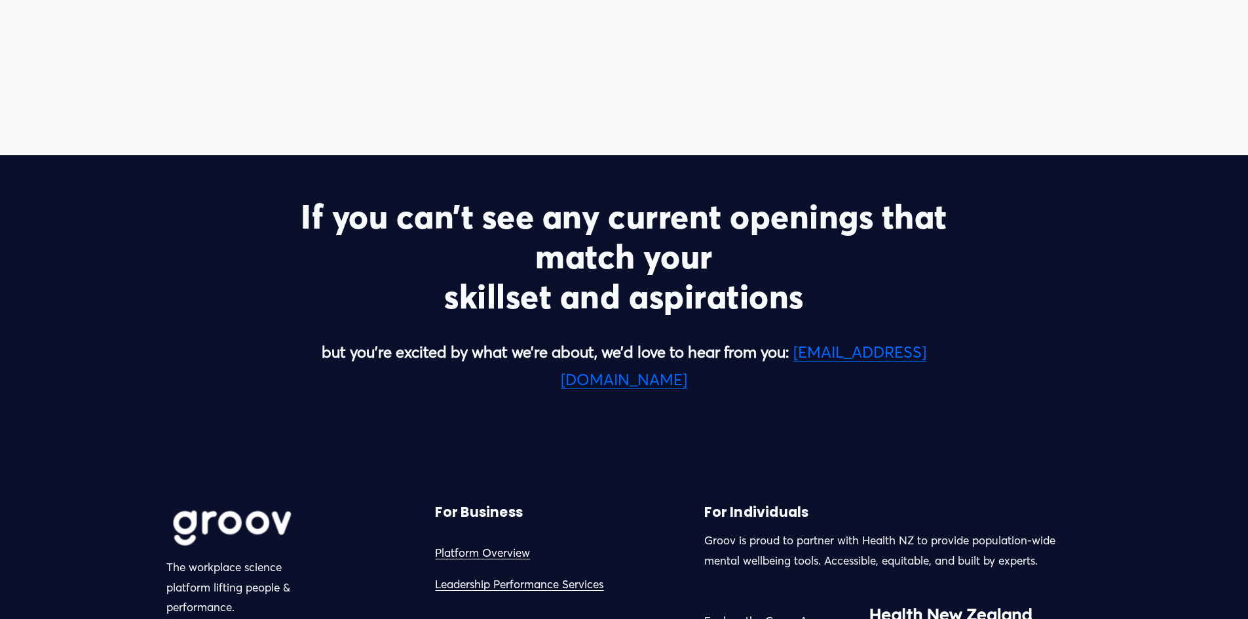
drag, startPoint x: 8, startPoint y: 300, endPoint x: 520, endPoint y: 110, distance: 546.6
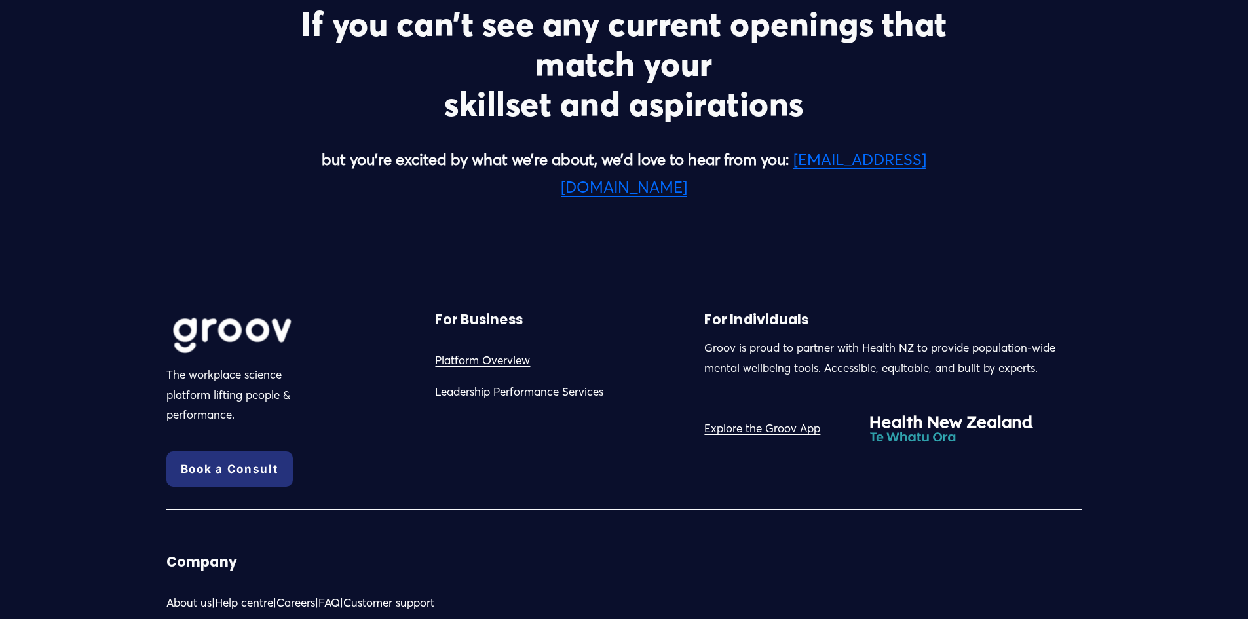
scroll to position [3211, 0]
